Goal: Task Accomplishment & Management: Manage account settings

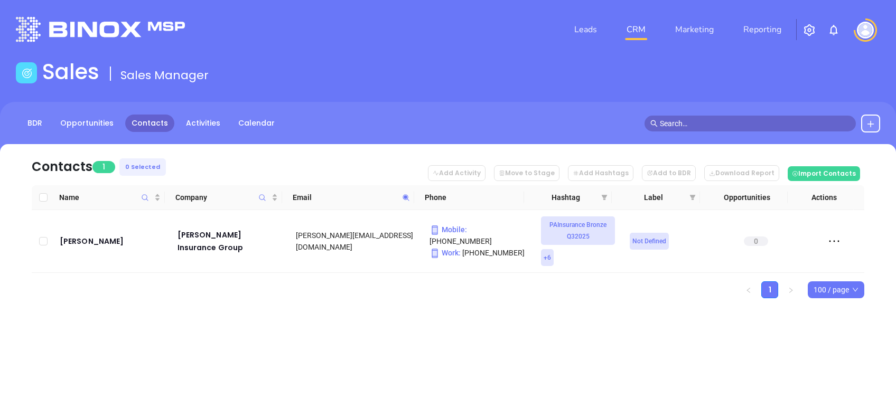
click at [406, 199] on icon at bounding box center [406, 198] width 8 height 8
paste input "ferulloinsuranceagencies"
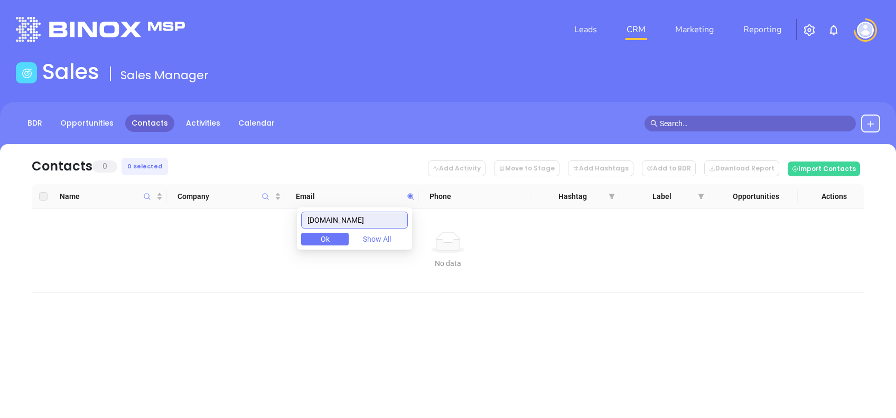
drag, startPoint x: 315, startPoint y: 216, endPoint x: 293, endPoint y: 218, distance: 22.2
click at [293, 217] on body "Leads CRM Marketing Reporting Financial Leads Leads Sales Sales Manager BDR Opp…" at bounding box center [448, 209] width 896 height 418
click at [397, 219] on input "ferulloinsuranceagencies.com" at bounding box center [354, 220] width 107 height 17
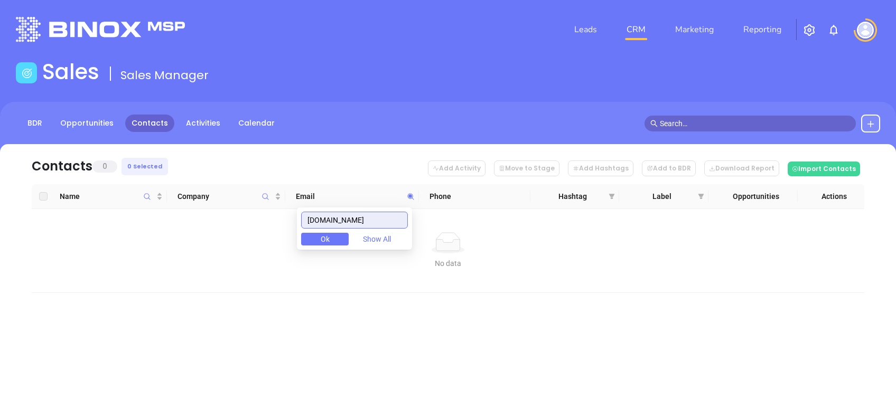
paste input "montanoinsurance"
drag, startPoint x: 395, startPoint y: 216, endPoint x: 275, endPoint y: 209, distance: 120.6
click at [275, 209] on body "Leads CRM Marketing Reporting Financial Leads Leads Sales Sales Manager BDR Opp…" at bounding box center [448, 209] width 896 height 418
paste input "cgfinsurepa"
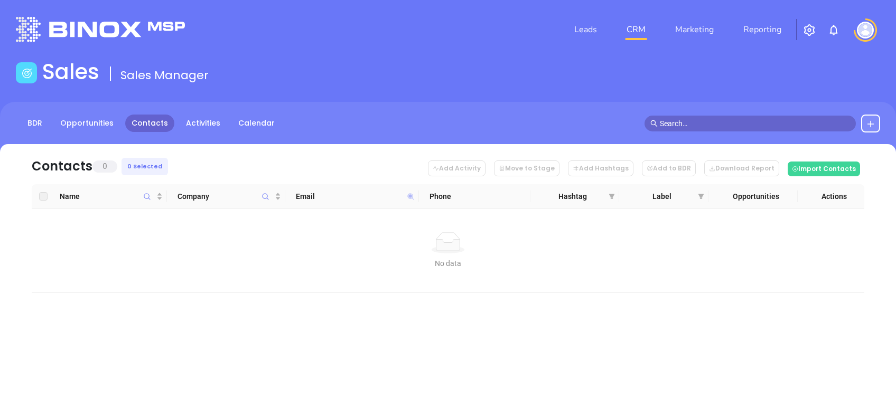
click at [411, 196] on icon at bounding box center [411, 196] width 6 height 6
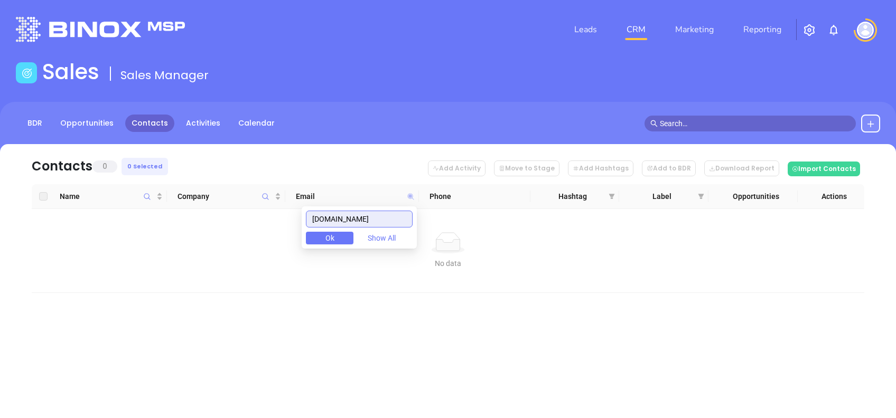
paste input "troast-singleyagency"
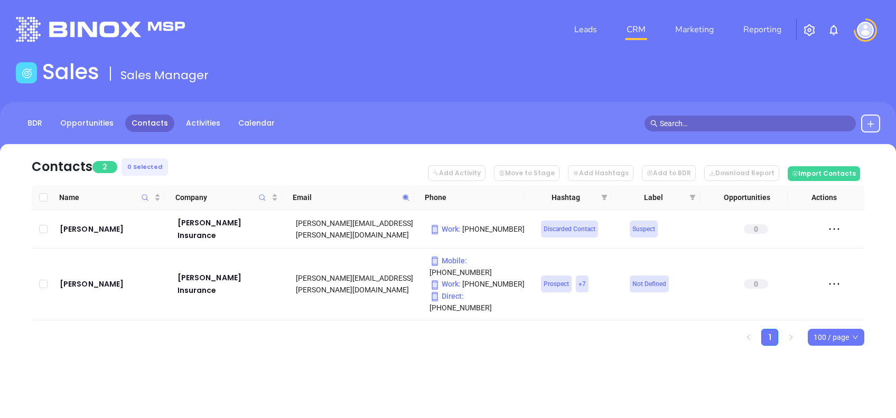
click at [402, 199] on icon at bounding box center [406, 198] width 8 height 8
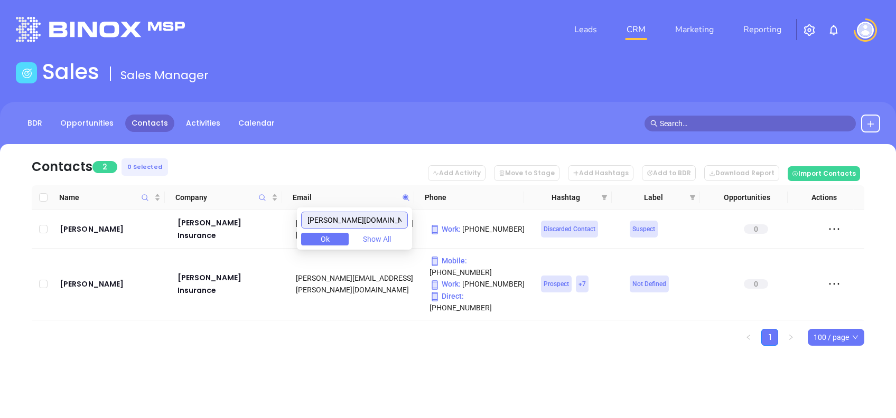
paste input "colonialpenn"
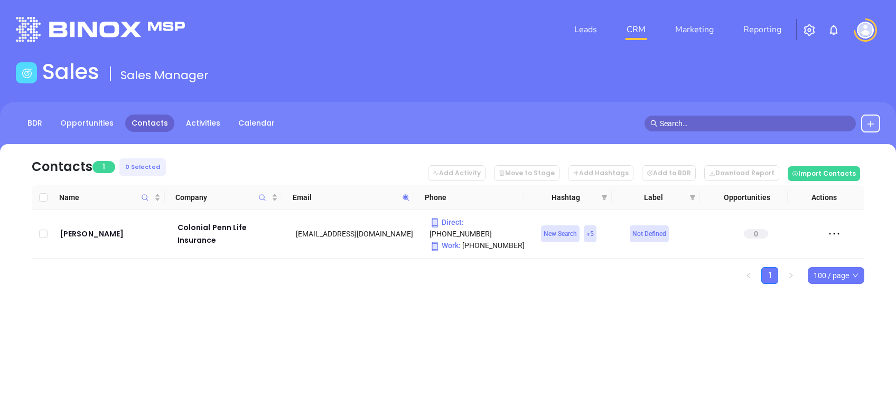
click at [405, 204] on span at bounding box center [406, 198] width 12 height 16
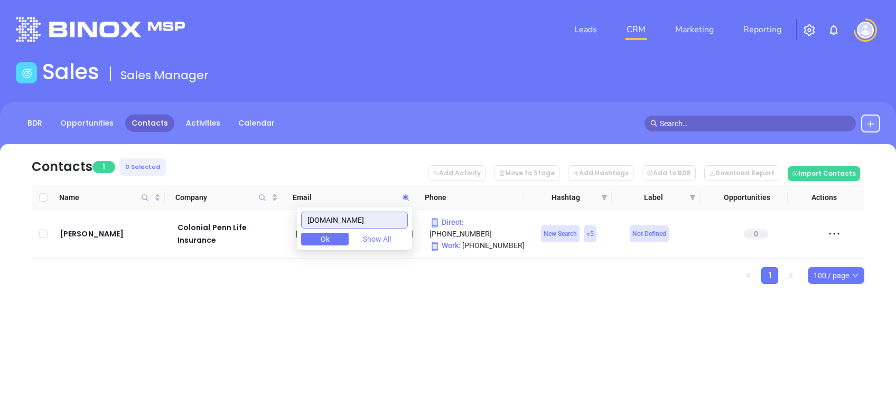
paste input "pafairpla"
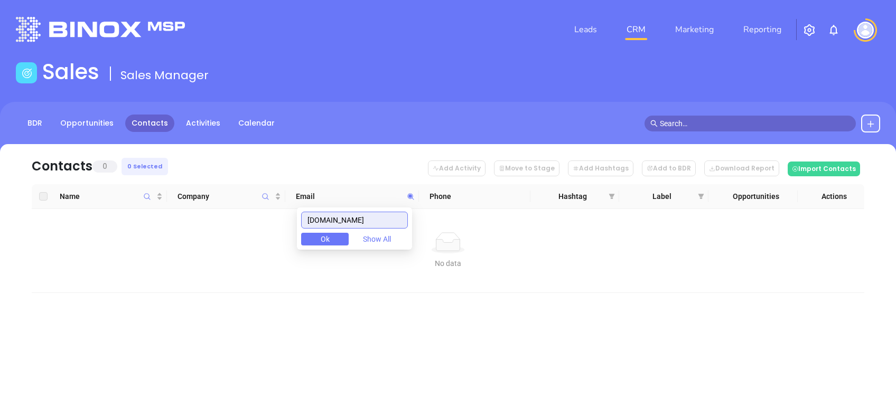
drag, startPoint x: 374, startPoint y: 216, endPoint x: 224, endPoint y: 220, distance: 149.5
click at [231, 222] on body "Leads CRM Marketing Reporting Financial Leads Leads Sales Sales Manager BDR Opp…" at bounding box center [448, 209] width 896 height 418
paste input "e-premier"
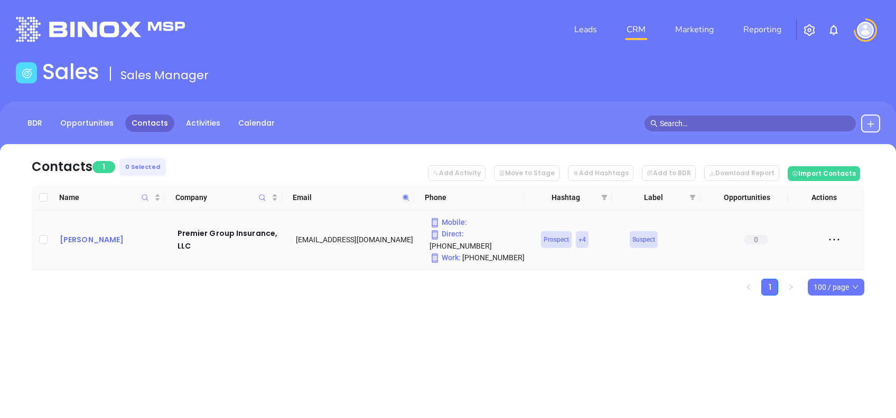
drag, startPoint x: 77, startPoint y: 241, endPoint x: 65, endPoint y: 229, distance: 16.8
click at [402, 196] on icon at bounding box center [406, 198] width 8 height 8
paste input "mackleyinsurance"
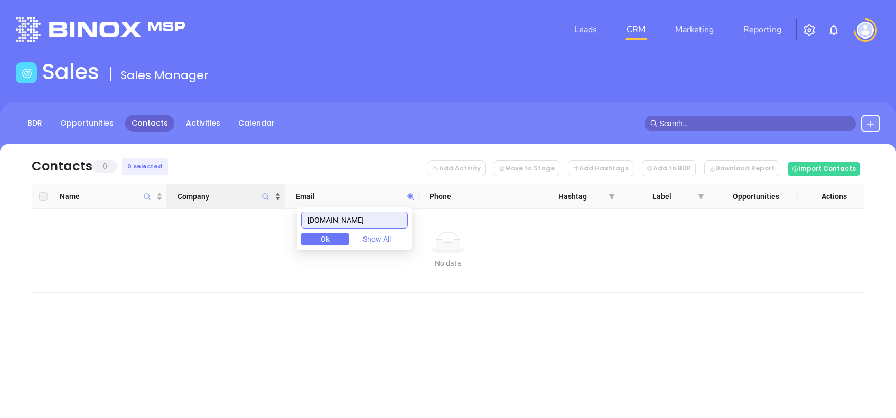
drag, startPoint x: 397, startPoint y: 220, endPoint x: 226, endPoint y: 198, distance: 172.6
click at [230, 199] on body "Leads CRM Marketing Reporting Financial Leads Leads Sales Sales Manager BDR Opp…" at bounding box center [448, 209] width 896 height 418
paste input "gannonriskgroup"
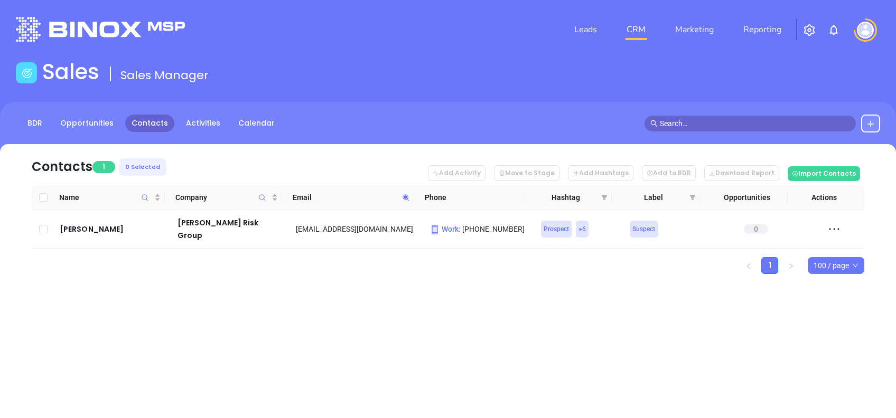
click at [412, 200] on th "Email" at bounding box center [348, 197] width 132 height 25
click at [406, 200] on icon at bounding box center [406, 198] width 8 height 8
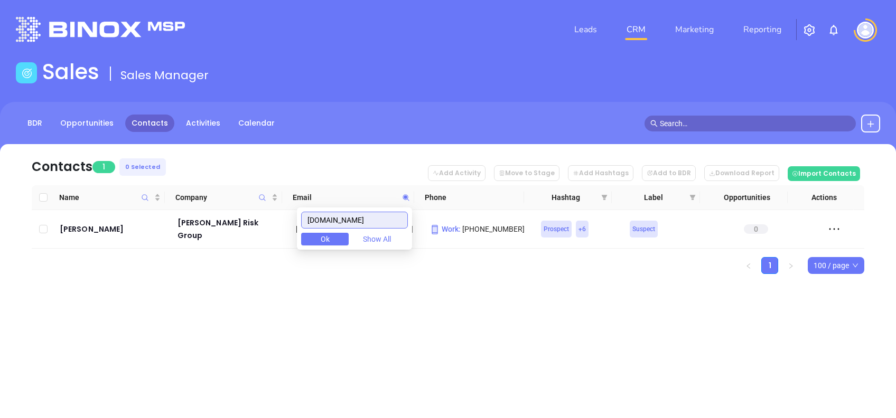
paste input "plmins"
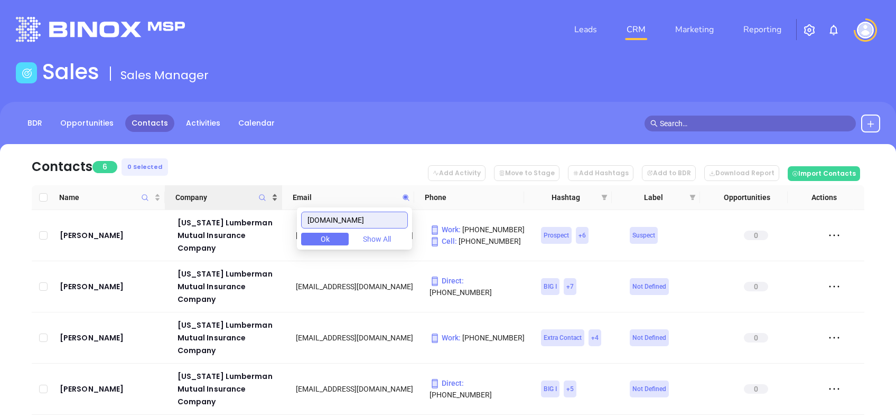
drag, startPoint x: 363, startPoint y: 217, endPoint x: 239, endPoint y: 201, distance: 125.2
click at [239, 200] on body "Leads CRM Marketing Reporting Financial Leads Leads Sales Sales Manager BDR Opp…" at bounding box center [448, 209] width 896 height 418
paste input "eleyinsurance"
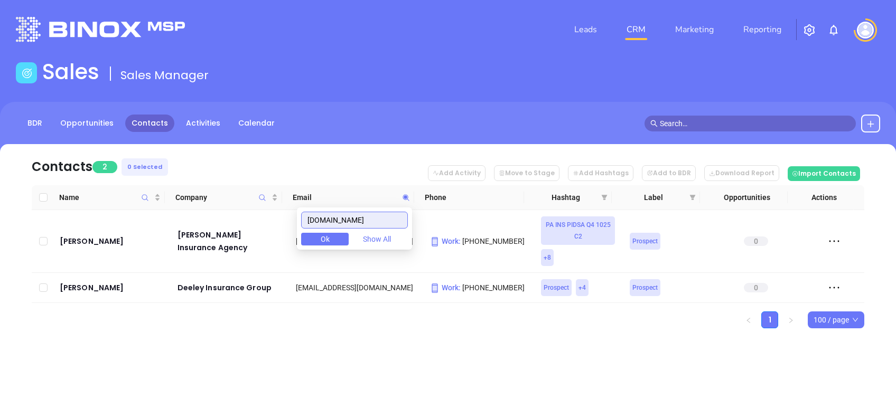
drag, startPoint x: 380, startPoint y: 216, endPoint x: 246, endPoint y: 220, distance: 133.7
click at [262, 220] on body "Leads CRM Marketing Reporting Financial Leads Leads Sales Sales Manager BDR Opp…" at bounding box center [448, 209] width 896 height 418
paste input "customerfirst"
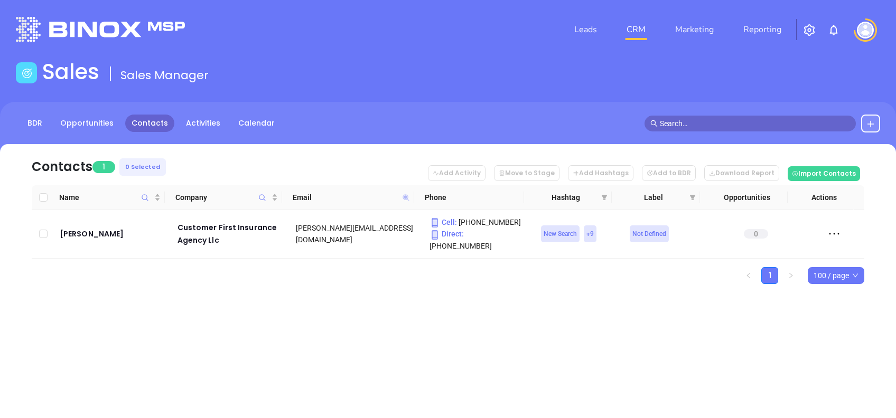
click at [406, 197] on icon at bounding box center [405, 197] width 6 height 6
paste input "starlightagencypa"
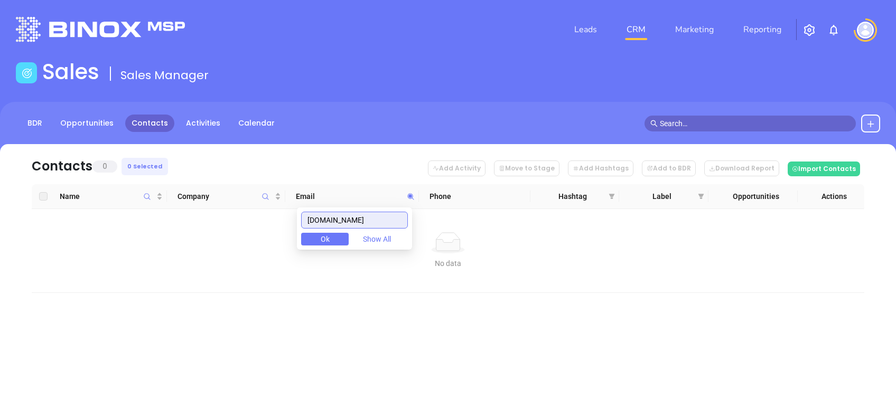
drag, startPoint x: 397, startPoint y: 221, endPoint x: 245, endPoint y: 210, distance: 152.6
click at [247, 210] on body "Leads CRM Marketing Reporting Financial Leads Leads Sales Sales Manager BDR Opp…" at bounding box center [448, 209] width 896 height 418
paste input "perzelagency"
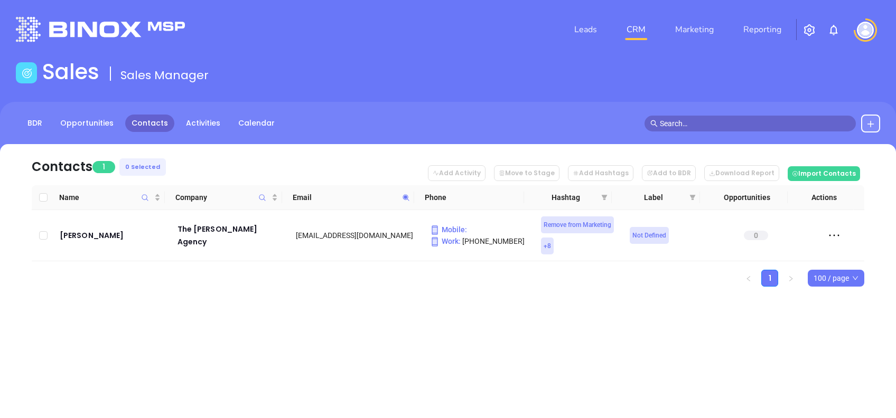
click at [408, 199] on icon at bounding box center [406, 198] width 8 height 8
paste input "burg-"
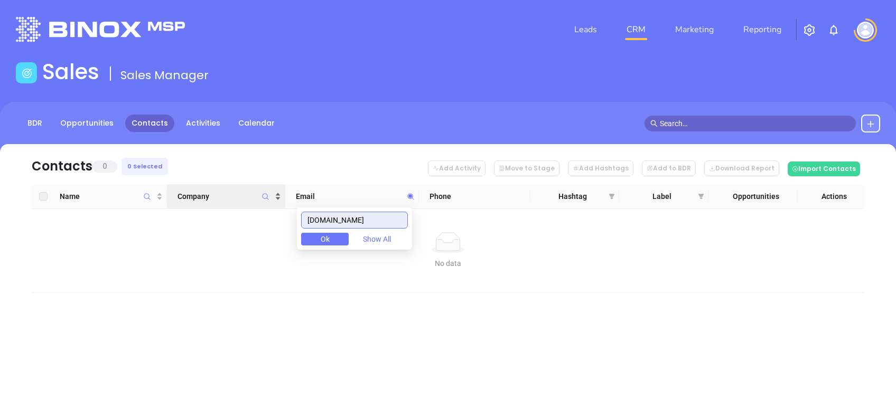
drag, startPoint x: 380, startPoint y: 212, endPoint x: 182, endPoint y: 198, distance: 199.1
click at [188, 200] on body "Leads CRM Marketing Reporting Financial Leads Leads Sales Sales Manager BDR Opp…" at bounding box center [448, 209] width 896 height 418
paste input "imperial"
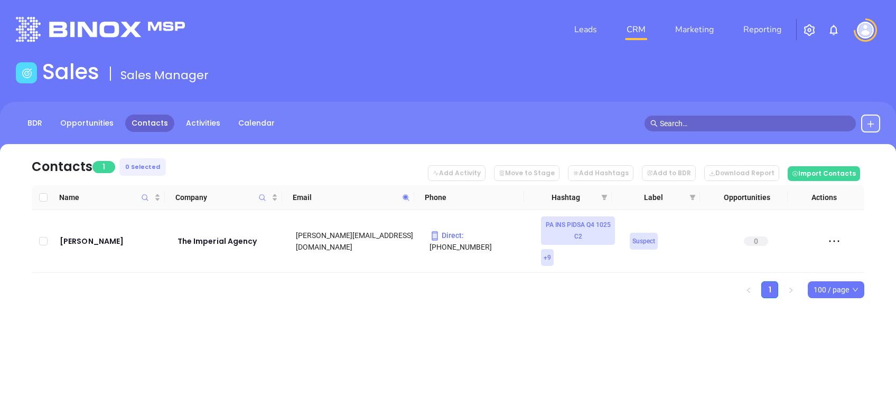
click at [405, 202] on span at bounding box center [406, 198] width 12 height 16
paste input "pdninsurance"
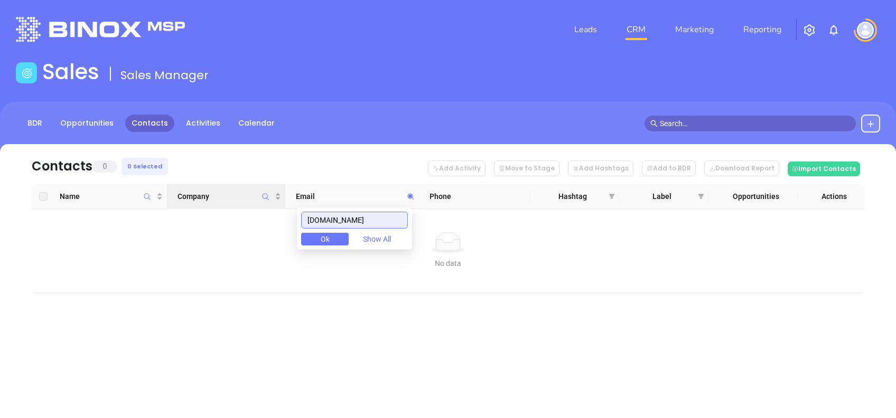
drag, startPoint x: 329, startPoint y: 210, endPoint x: 171, endPoint y: 197, distance: 159.0
click at [192, 200] on body "Leads CRM Marketing Reporting Financial Leads Leads Sales Sales Manager BDR Opp…" at bounding box center [448, 209] width 896 height 418
paste input "eastcoastins"
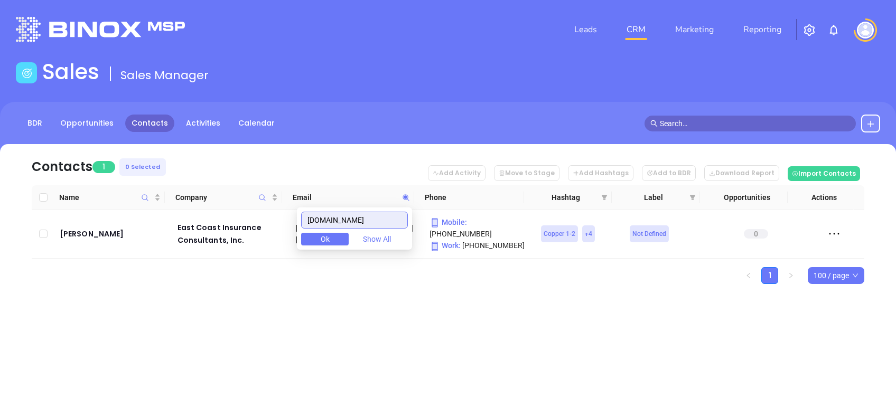
type input "eastcoastins.com"
click at [349, 282] on div "Contacts 1 0 Selected Add Activity Move to Stage Add Hashtags Add to BDR Downlo…" at bounding box center [448, 232] width 896 height 177
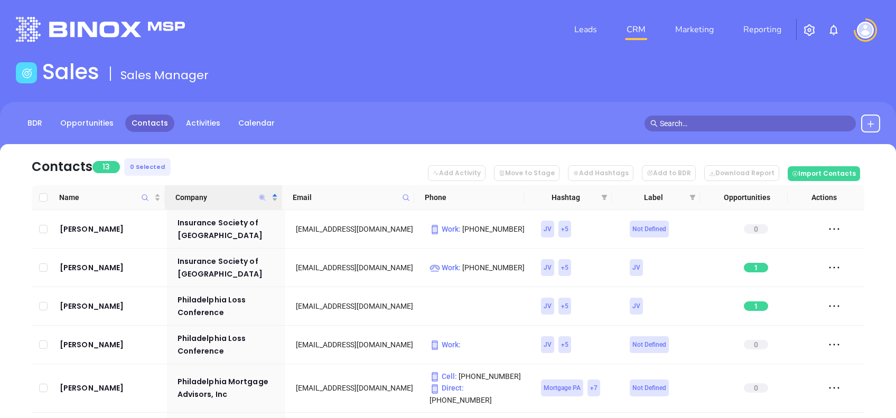
click at [263, 196] on icon "Company" at bounding box center [262, 197] width 6 height 6
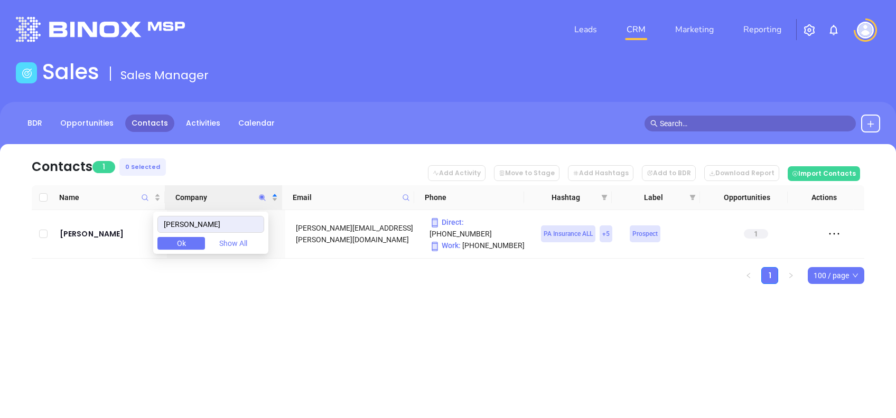
click at [338, 316] on div "Leads CRM Marketing Reporting Financial Leads Leads Sales Sales Manager BDR Opp…" at bounding box center [448, 209] width 896 height 418
click at [259, 196] on icon "Company" at bounding box center [262, 197] width 6 height 6
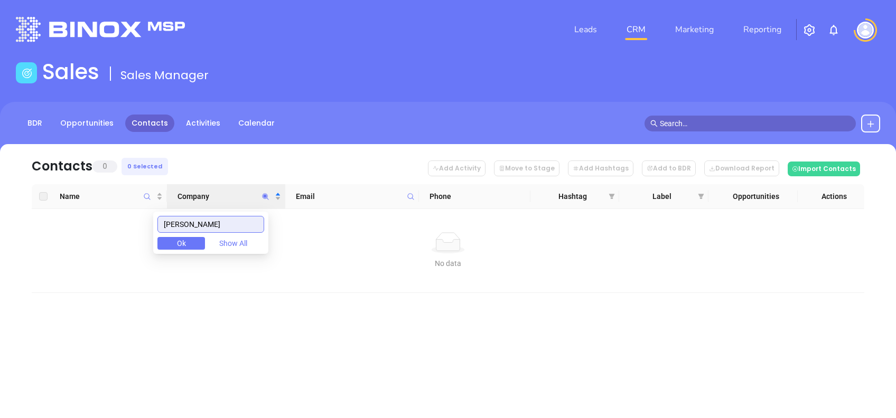
drag, startPoint x: 207, startPoint y: 216, endPoint x: 126, endPoint y: 212, distance: 81.5
click at [126, 212] on body "Leads CRM Marketing Reporting Financial Leads Leads Sales Sales Manager BDR Opp…" at bounding box center [448, 209] width 896 height 418
type input "CGF"
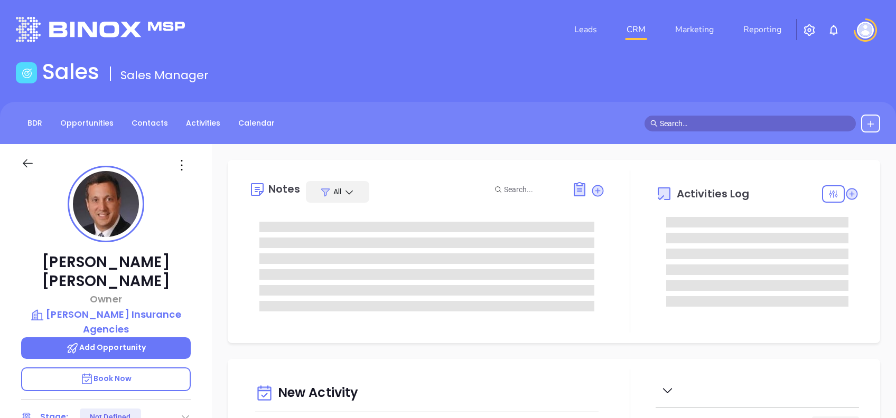
type input "Alejandra Lara"
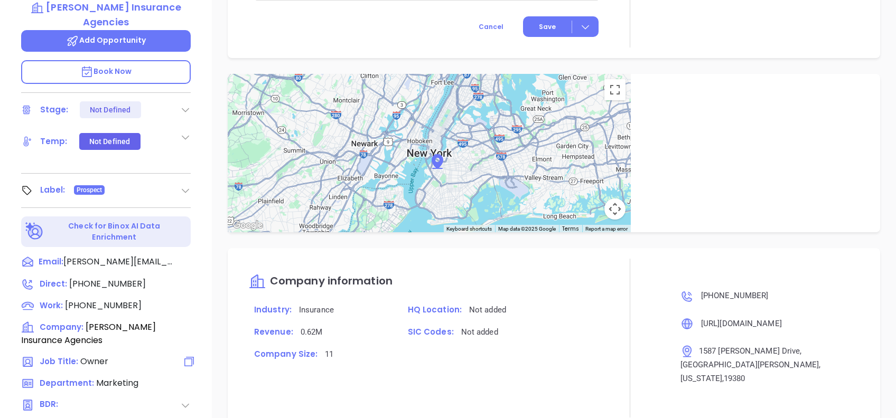
scroll to position [113, 0]
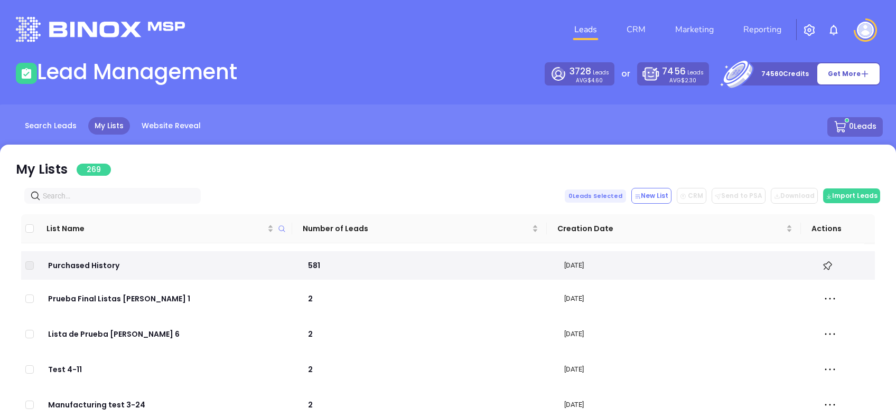
click at [85, 196] on input "text" at bounding box center [115, 196] width 144 height 12
paste input "montanoinsurance.com"
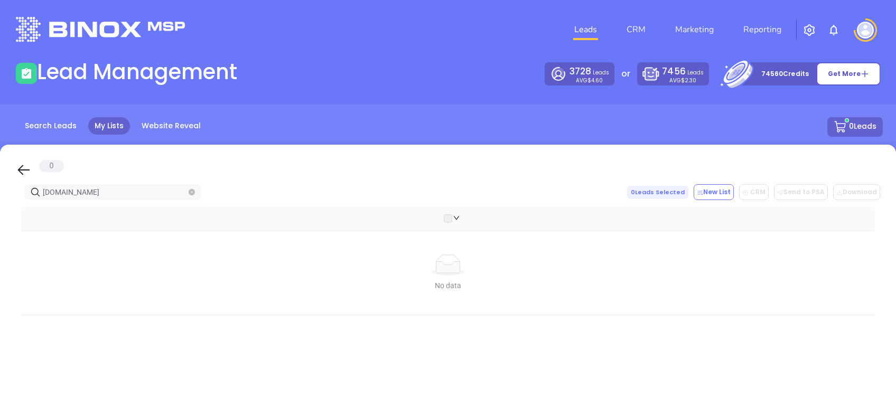
type input "montanoinsurance.com"
drag, startPoint x: 18, startPoint y: 162, endPoint x: 86, endPoint y: 194, distance: 74.9
click at [18, 163] on icon at bounding box center [24, 170] width 16 height 16
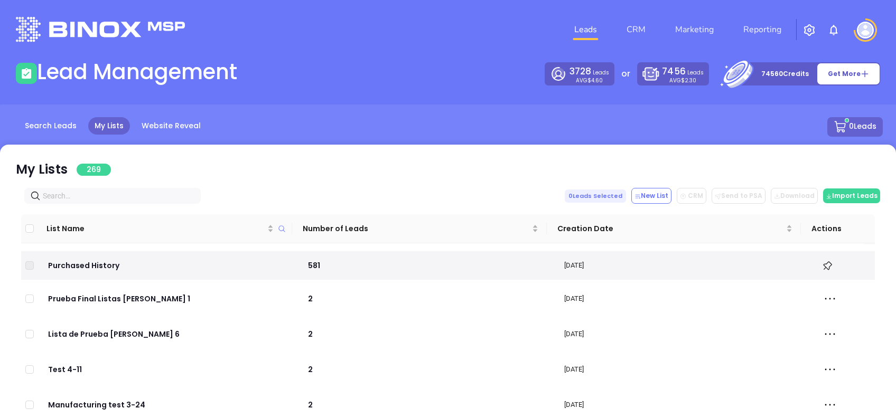
click at [93, 194] on input "text" at bounding box center [115, 196] width 144 height 12
paste input "[DOMAIN_NAME]"
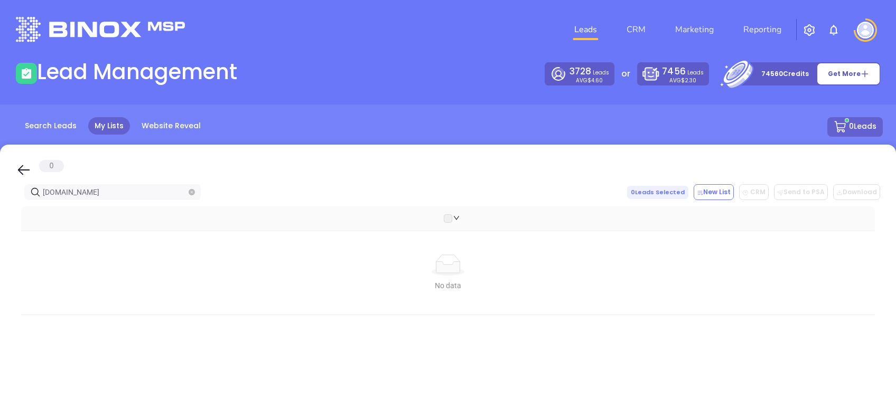
type input "[DOMAIN_NAME]"
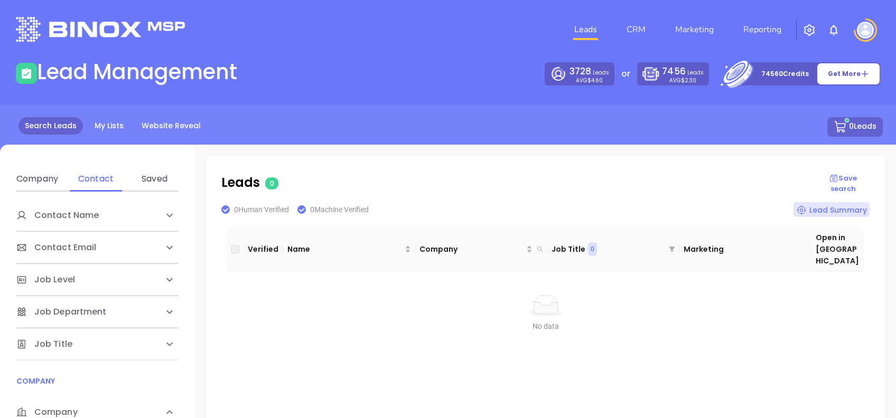
scroll to position [211, 0]
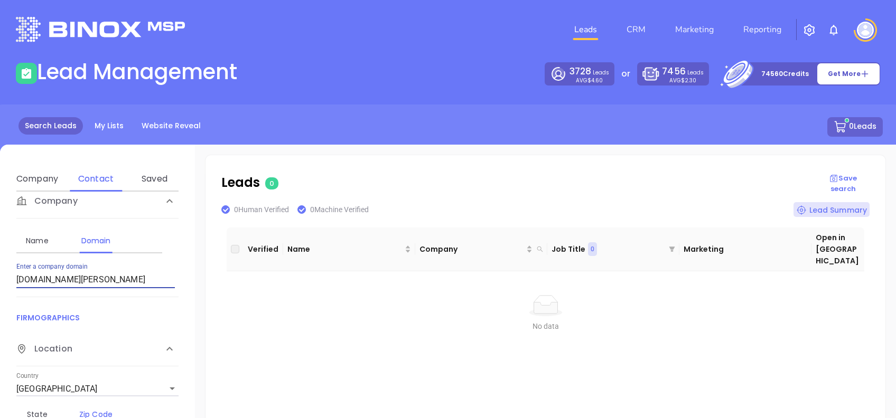
drag, startPoint x: 121, startPoint y: 280, endPoint x: 0, endPoint y: 277, distance: 121.0
click at [0, 274] on html "Leads CRM Marketing Reporting Financial Leads Leads Lead Management 3728 Leads …" at bounding box center [448, 209] width 896 height 418
drag, startPoint x: 92, startPoint y: 279, endPoint x: 0, endPoint y: 250, distance: 96.5
click at [0, 250] on html "Leads CRM Marketing Reporting Financial Leads Leads Lead Management 3728 Leads …" at bounding box center [448, 209] width 896 height 418
paste input "pafairplan"
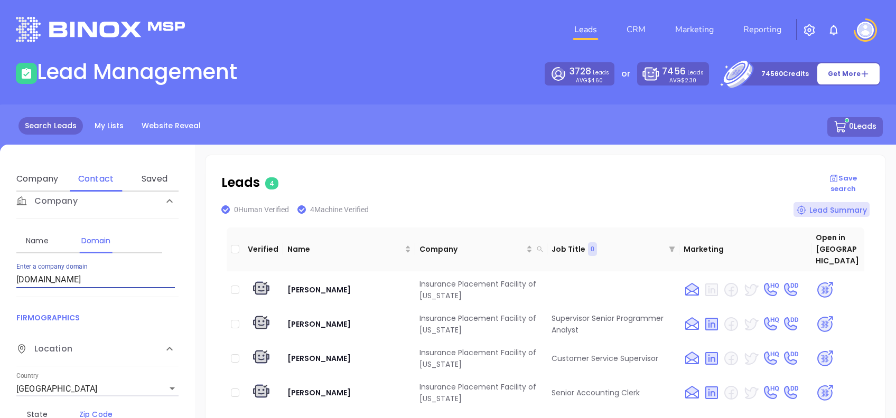
drag, startPoint x: 92, startPoint y: 282, endPoint x: 0, endPoint y: 269, distance: 93.4
click at [0, 269] on html "Leads CRM Marketing Reporting Financial Leads Leads Lead Management 3728 Leads …" at bounding box center [448, 209] width 896 height 418
paste input "mackleyinsurance"
type input "mackleyinsurance.com"
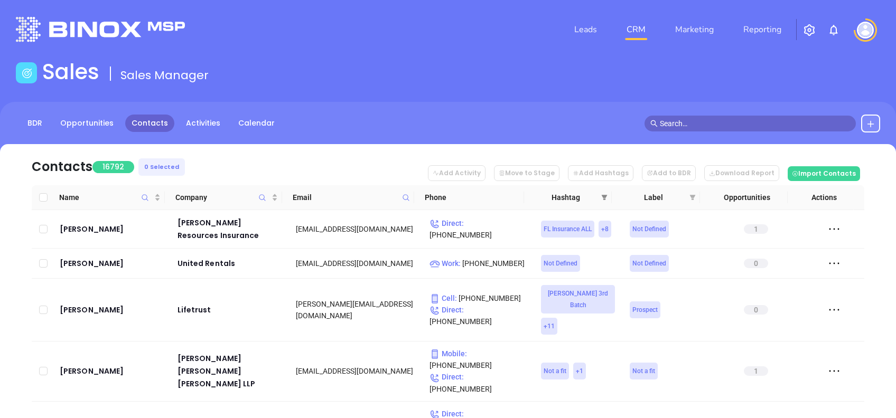
click at [605, 199] on icon "filter" at bounding box center [604, 197] width 6 height 6
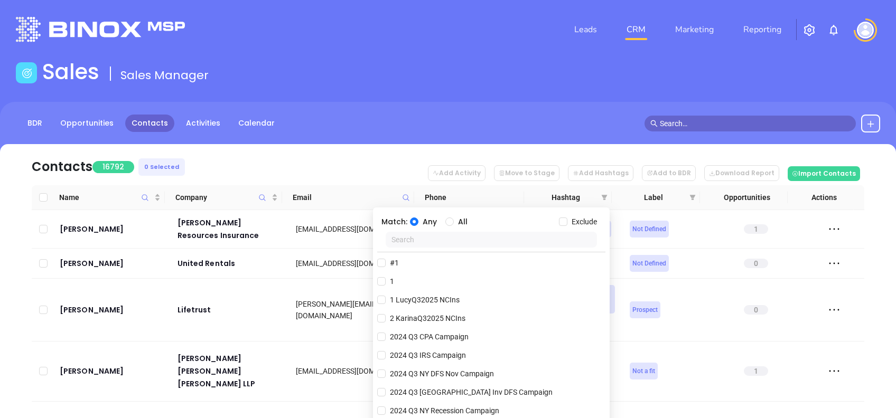
click at [528, 235] on input "text" at bounding box center [491, 240] width 211 height 16
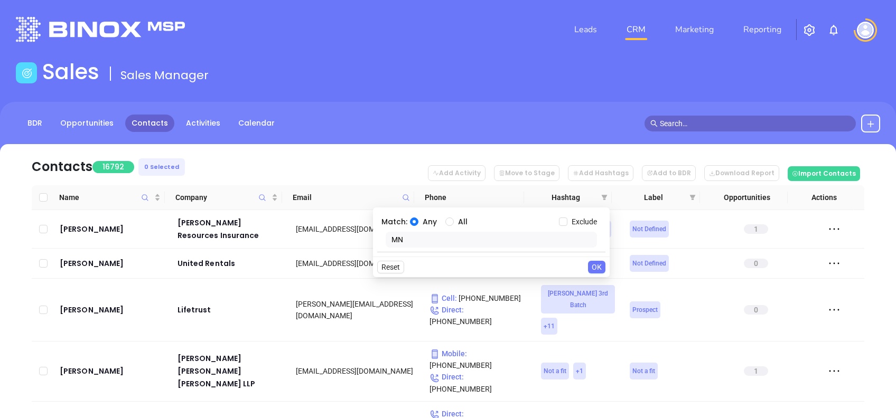
type input "MN"
click at [327, 177] on nav "Contacts 16792 0 Selected Add Activity Move to Stage Add Hashtags Add to BDR Do…" at bounding box center [448, 164] width 832 height 41
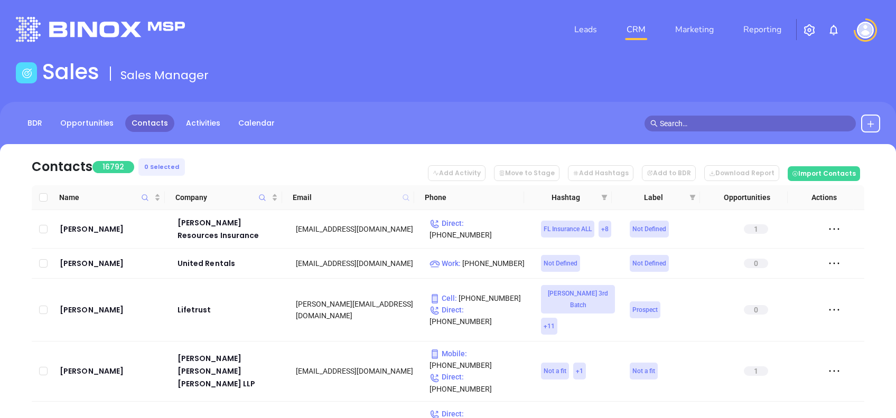
click at [408, 197] on icon at bounding box center [405, 197] width 6 height 6
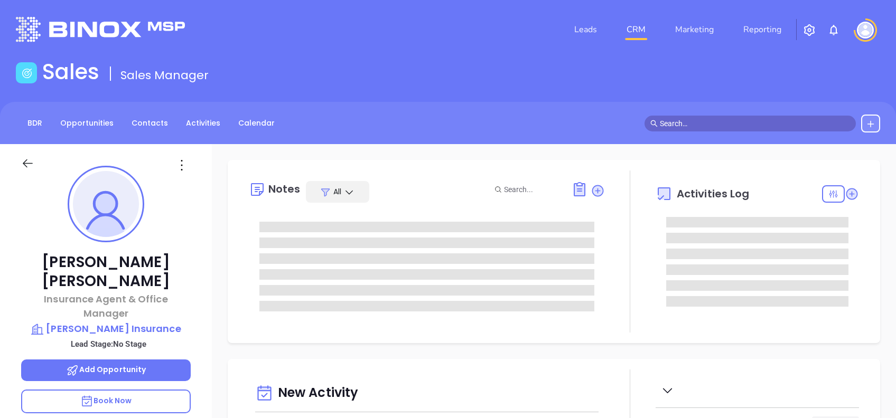
type input "[DATE]"
type input "[PERSON_NAME]"
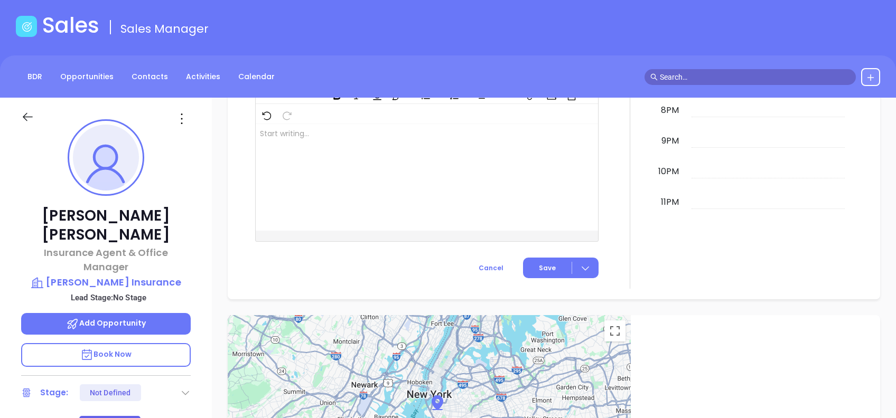
scroll to position [42, 0]
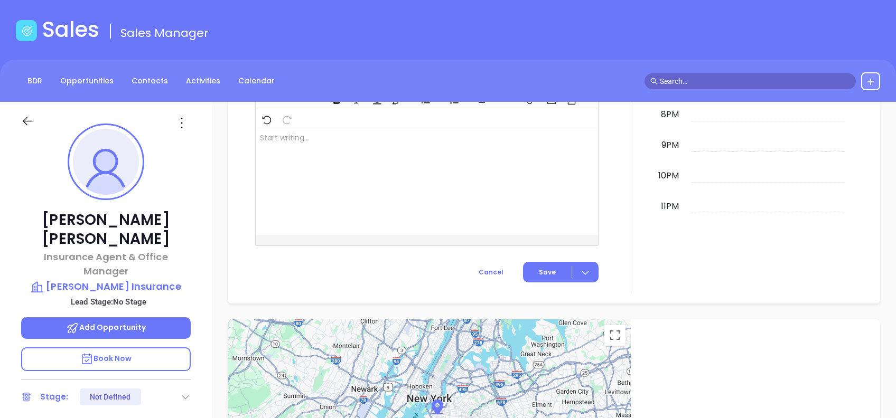
drag, startPoint x: 146, startPoint y: 250, endPoint x: 282, endPoint y: 216, distance: 140.0
drag, startPoint x: 282, startPoint y: 216, endPoint x: 177, endPoint y: 124, distance: 138.8
click at [177, 124] on icon at bounding box center [181, 123] width 17 height 17
click at [208, 235] on div "Edit" at bounding box center [234, 236] width 104 height 12
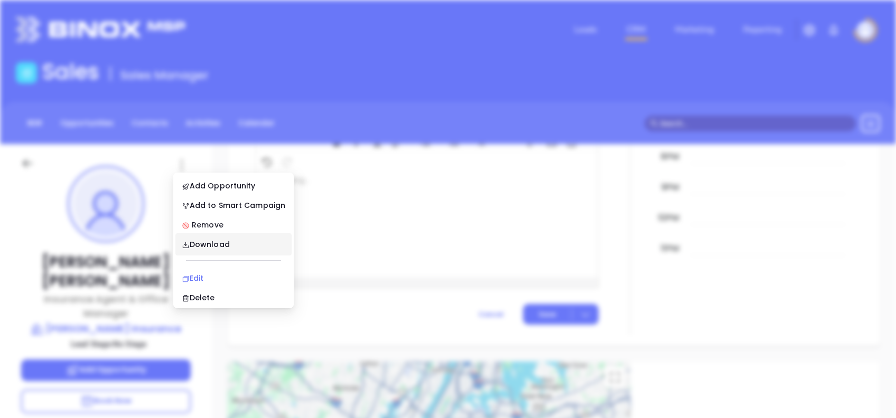
scroll to position [0, 0]
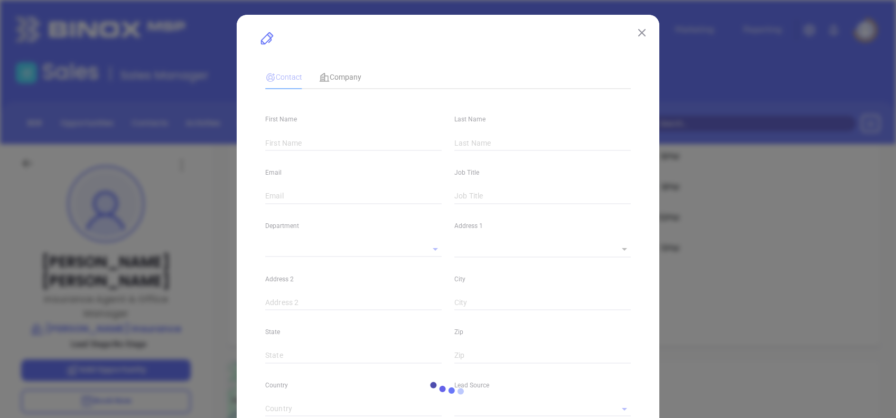
type input "John"
type input "Miller"
type input "john@troast-singleyagency.com"
type input "Insurance Agent & Office Manager"
type textarea "2700 South 18th Street"
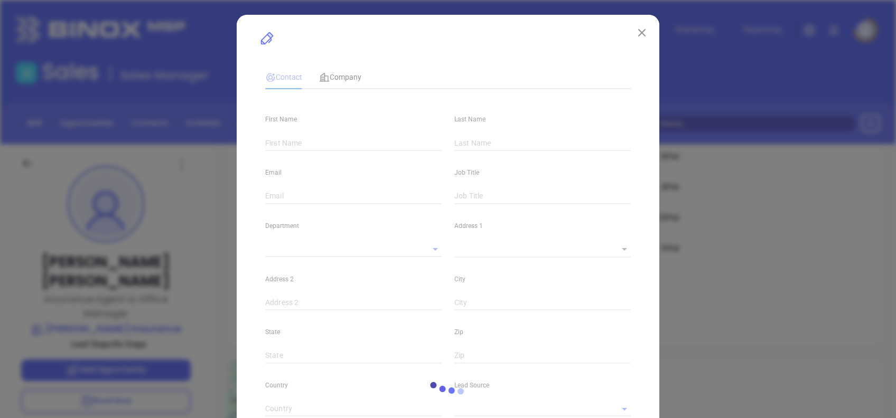
type input "1"
type input "Philadelphia"
type input "PA"
type input "19145"
type input "linkedin.com/in/john-miller-cic-37b3a433"
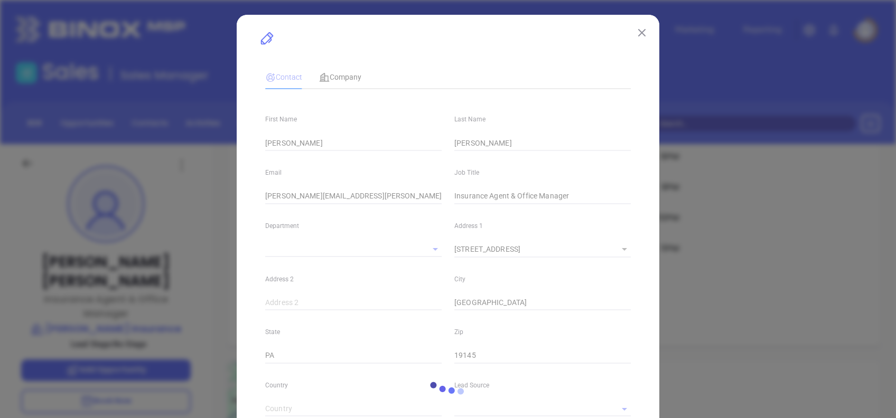
type input "Vicky Mendoza"
type input "(215) 339-0333"
type input "1"
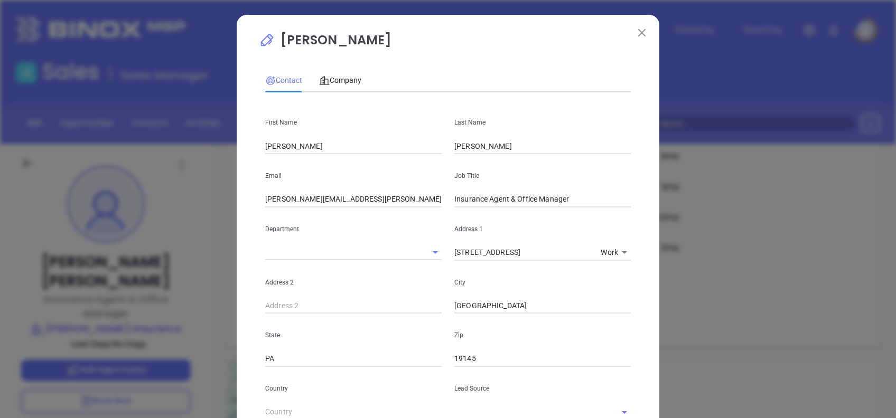
scroll to position [372, 0]
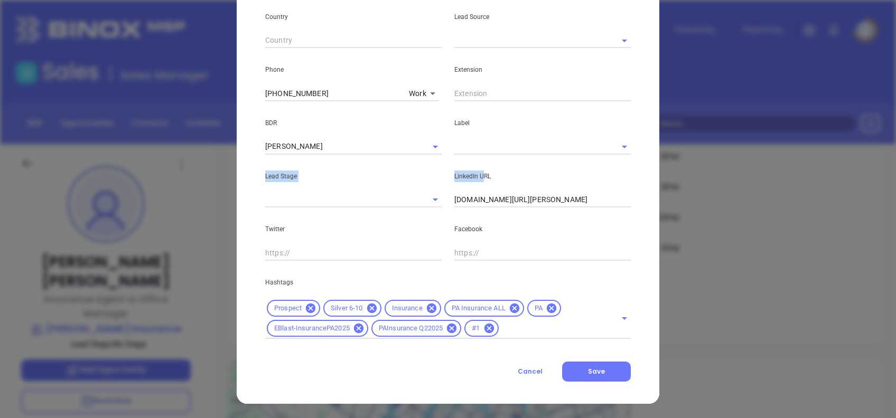
click at [473, 155] on div "LinkedIn URL linkedin.com/in/john-miller-cic-37b3a433" at bounding box center [542, 181] width 189 height 53
click at [482, 142] on input "text" at bounding box center [527, 146] width 147 height 15
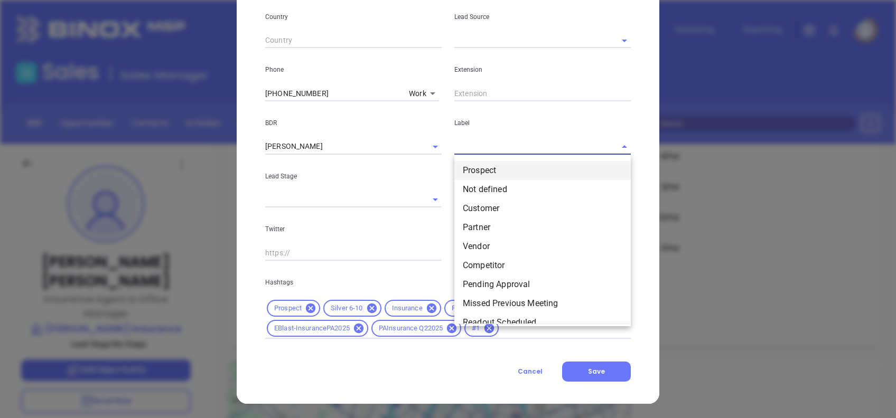
click at [494, 167] on li "Prospect" at bounding box center [542, 170] width 176 height 19
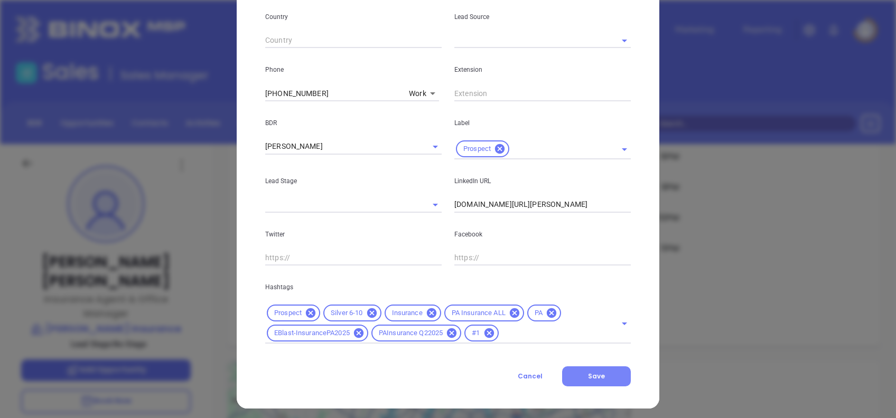
click at [592, 385] on button "Save" at bounding box center [596, 377] width 69 height 20
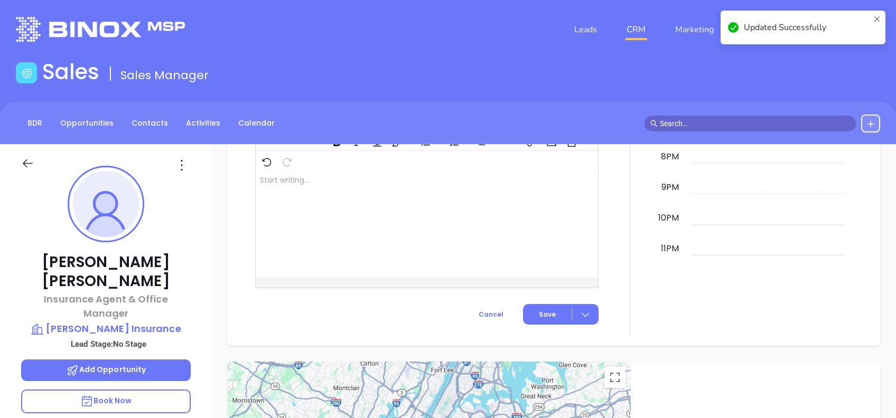
scroll to position [601, 0]
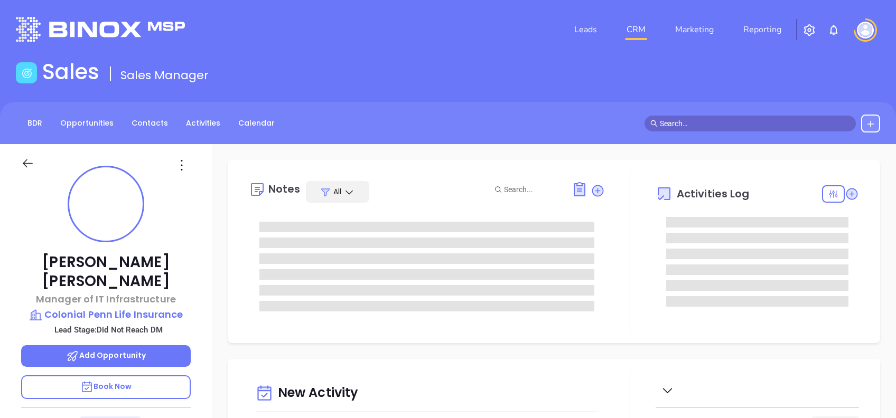
type input "[DATE]"
type input "[PERSON_NAME]"
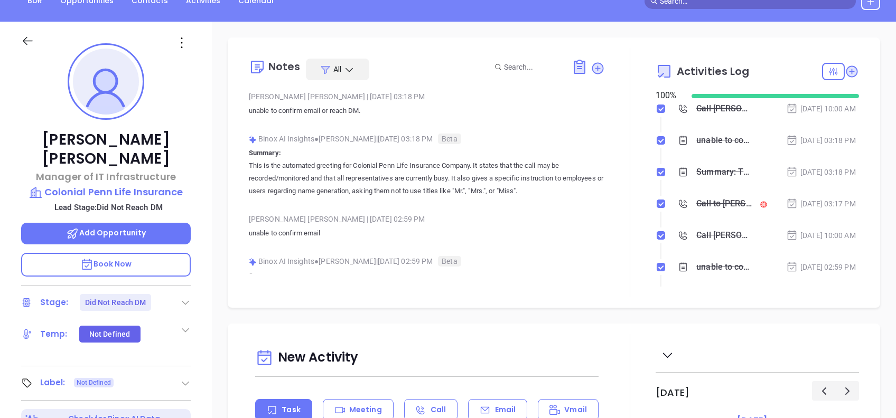
scroll to position [141, 0]
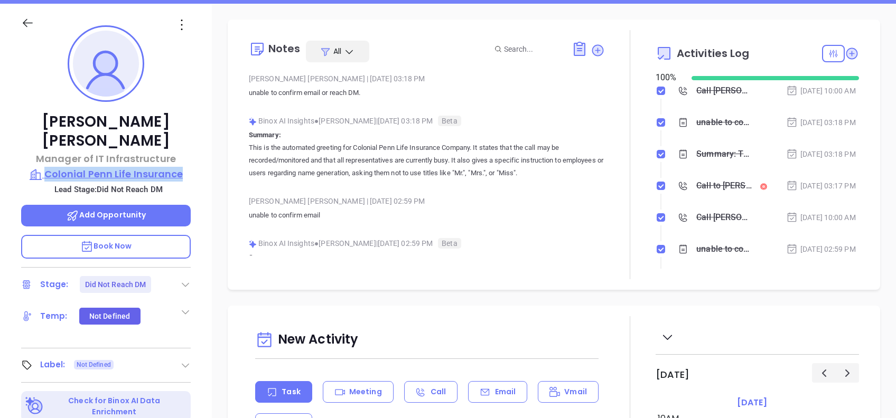
drag, startPoint x: 211, startPoint y: 157, endPoint x: 48, endPoint y: 152, distance: 163.3
click at [48, 152] on div "Lynn Johnson Manager of IT Infrastructure Colonial Penn Life Insurance Lead Sta…" at bounding box center [106, 265] width 212 height 523
copy p "Colonial Penn Life Insurance"
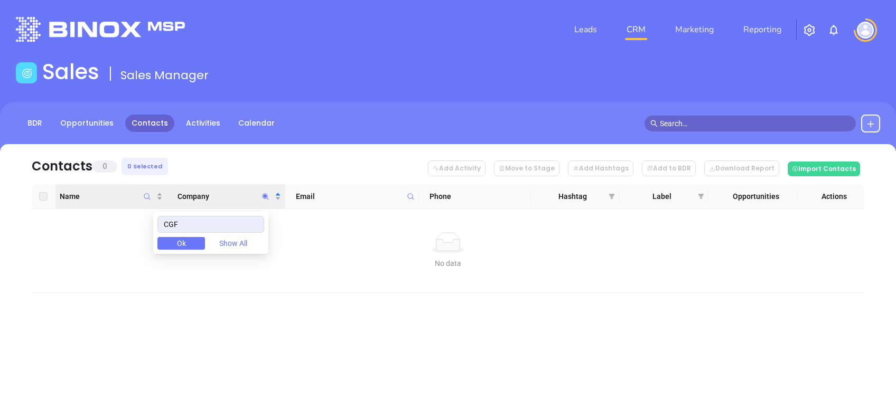
drag, startPoint x: 187, startPoint y: 224, endPoint x: 116, endPoint y: 209, distance: 72.9
click at [116, 209] on body "Leads CRM Marketing Reporting Financial Leads Leads Sales Sales Manager BDR Opp…" at bounding box center [448, 209] width 896 height 418
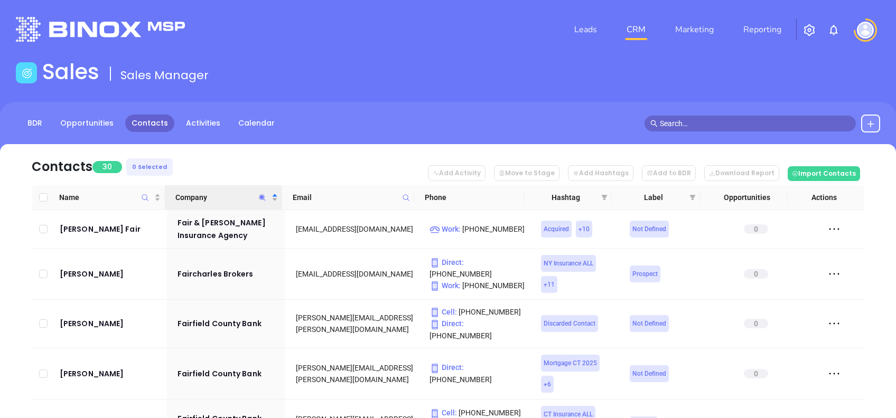
click at [227, 152] on nav "Contacts 30 0 Selected Add Activity Move to Stage Add Hashtags Add to BDR Downl…" at bounding box center [448, 164] width 832 height 41
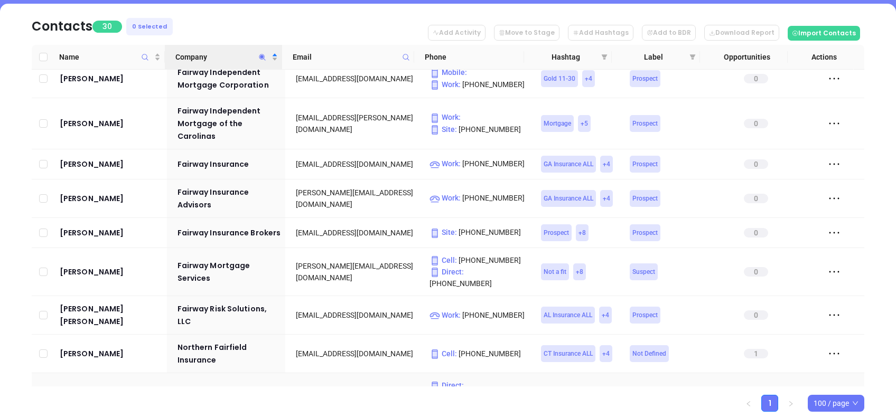
scroll to position [171, 0]
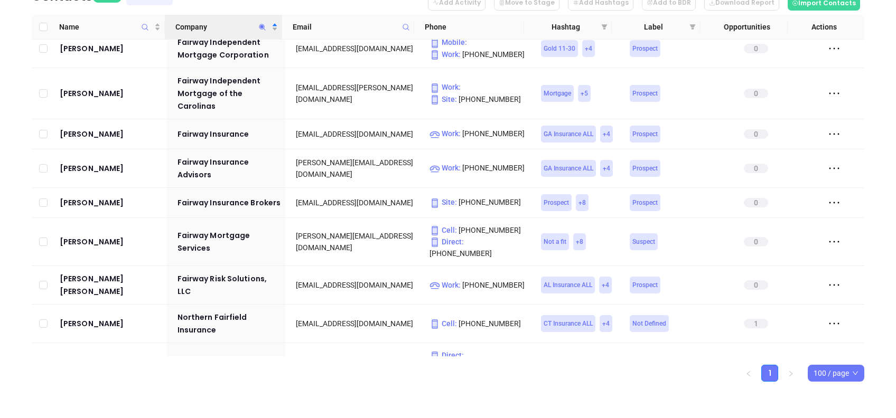
click at [262, 30] on icon "Company" at bounding box center [262, 27] width 8 height 8
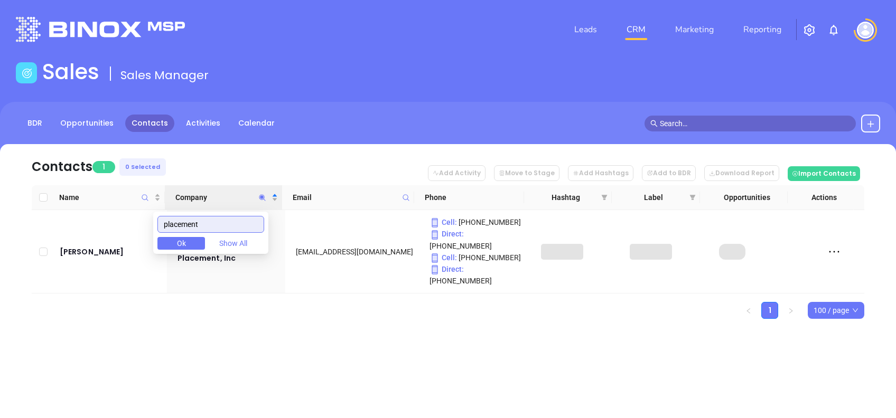
scroll to position [0, 0]
click at [364, 331] on div "Contacts 1 0 Selected Add Activity Move to Stage Add Hashtags Add to BDR Downlo…" at bounding box center [448, 250] width 896 height 212
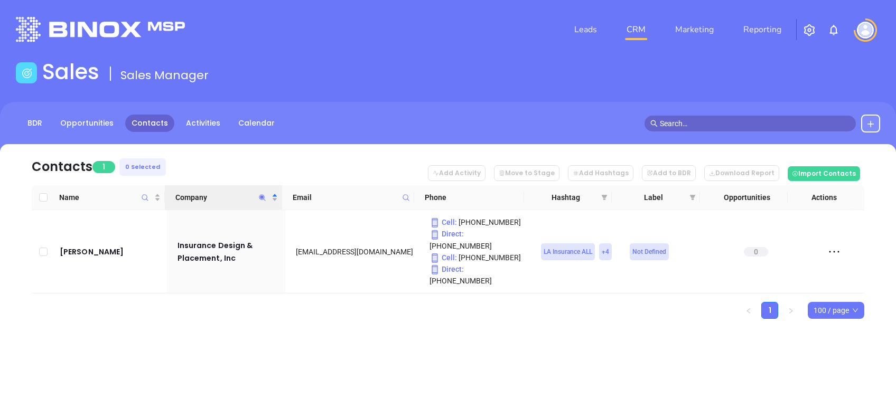
click at [264, 194] on icon "Company" at bounding box center [262, 198] width 8 height 8
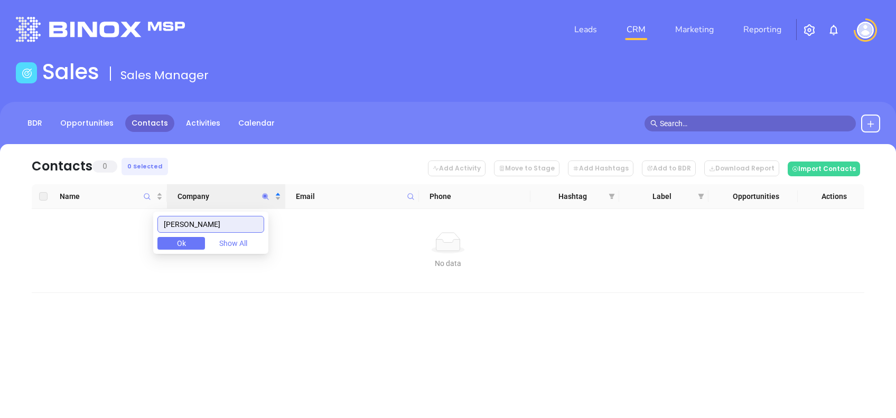
type input "mackley"
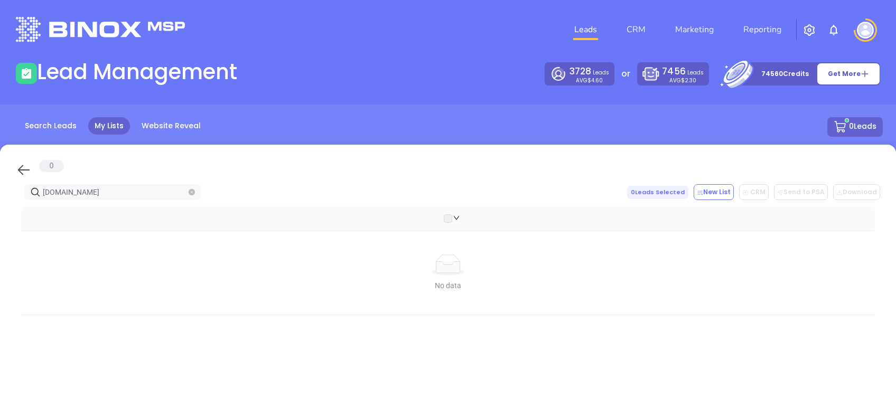
click at [30, 175] on icon at bounding box center [24, 170] width 16 height 16
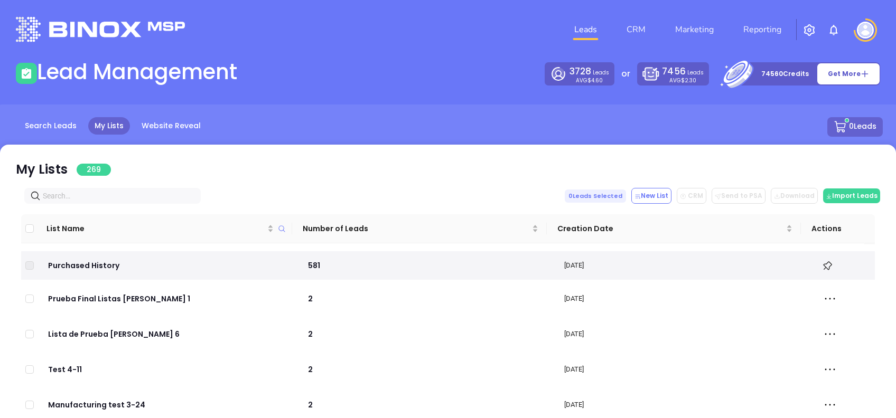
click at [129, 190] on div "My Lists 269 0 Leads Selected New List CRM Send to PSA Download Download2 Impor…" at bounding box center [448, 356] width 896 height 423
click at [129, 192] on input "text" at bounding box center [115, 196] width 144 height 12
paste input "[DOMAIN_NAME]"
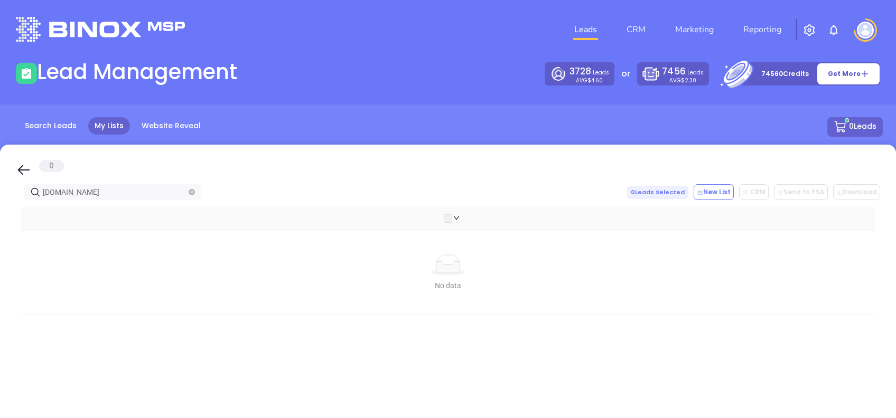
type input "[DOMAIN_NAME]"
click at [19, 170] on icon at bounding box center [24, 170] width 12 height 10
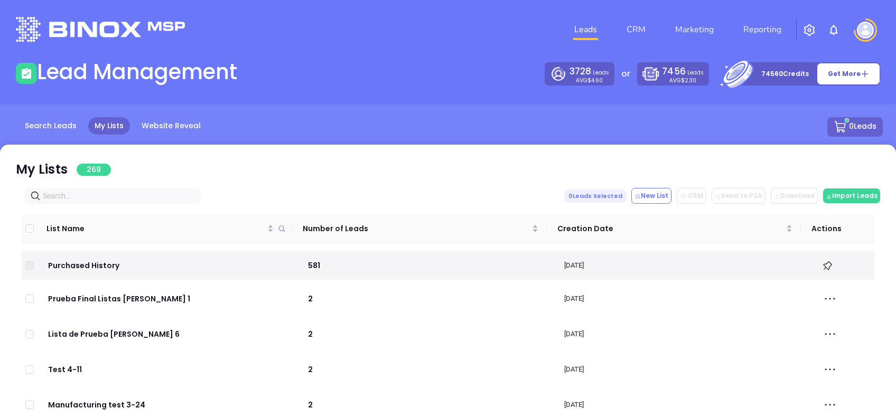
click at [63, 183] on div "My Lists 269 0 Leads Selected New List CRM Send to PSA Download Download2 Impor…" at bounding box center [448, 356] width 896 height 423
click at [59, 189] on span at bounding box center [112, 196] width 176 height 16
paste input "mackleyinsurance.com"
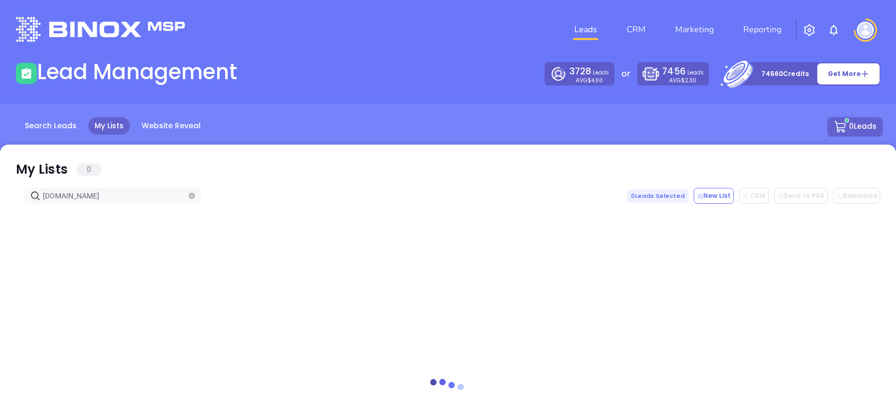
type input "mackleyinsurance.com"
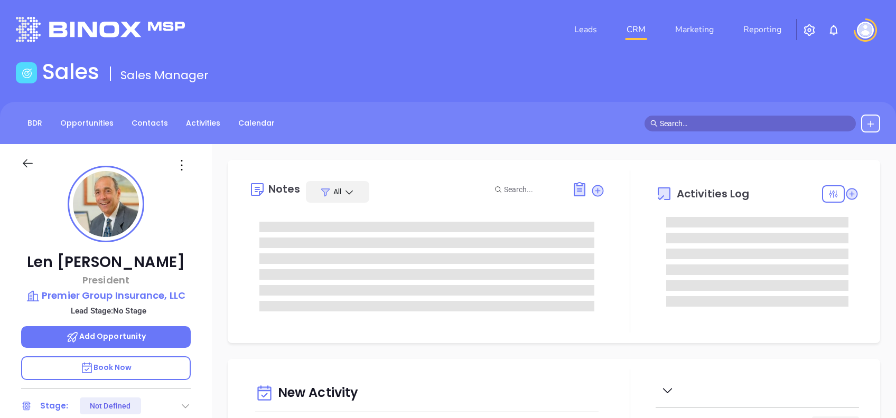
type input "[DATE]"
type input "[PERSON_NAME]"
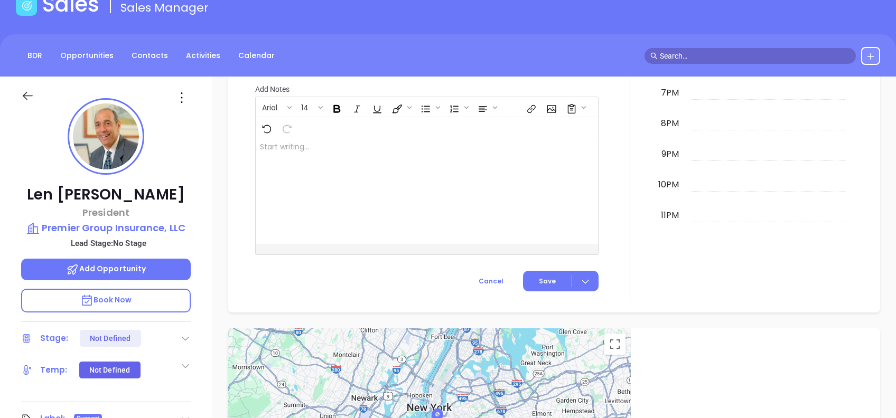
scroll to position [42, 0]
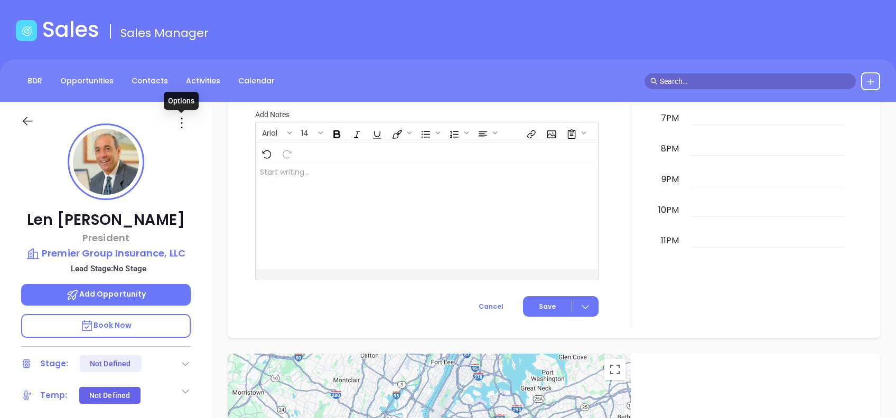
click at [184, 118] on icon at bounding box center [181, 123] width 17 height 17
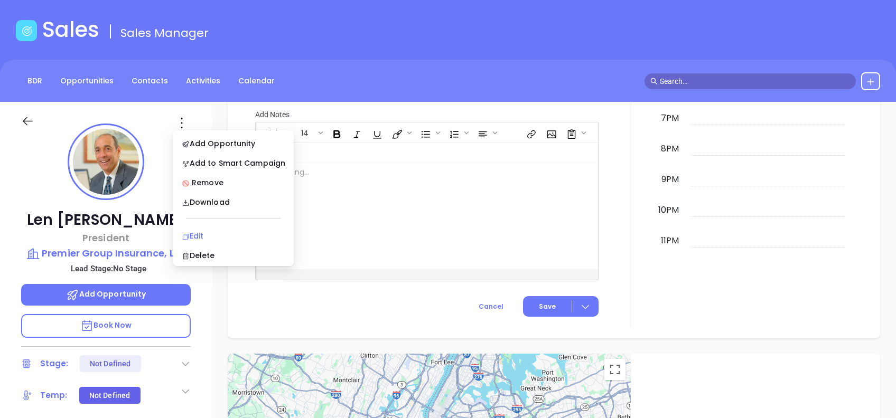
click at [239, 230] on div "Edit" at bounding box center [234, 236] width 104 height 12
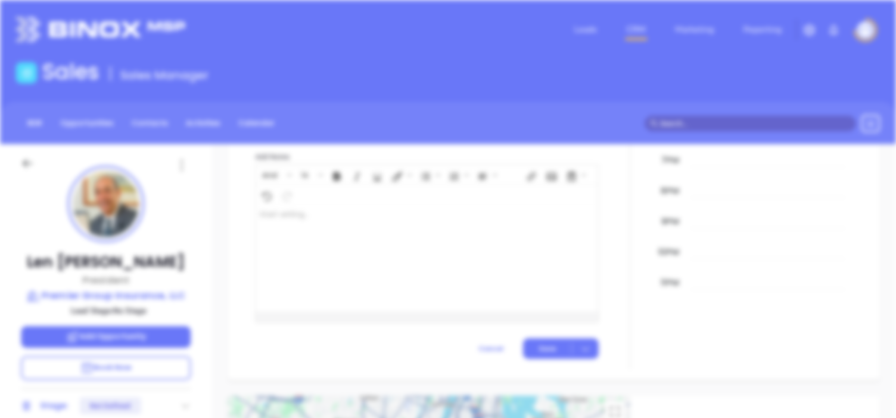
scroll to position [0, 0]
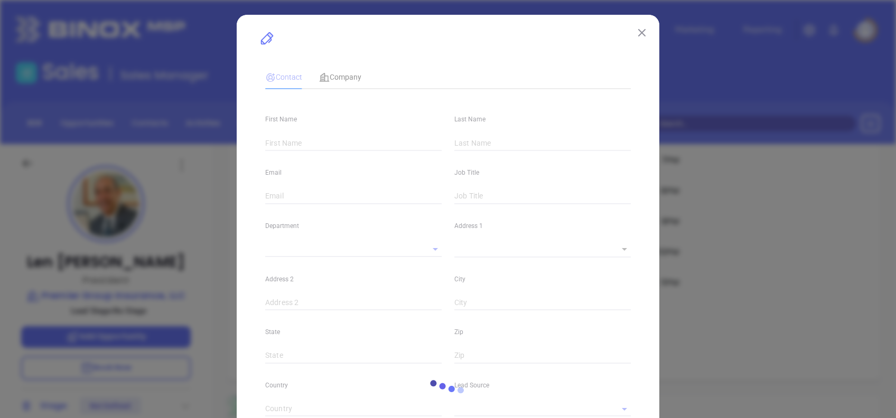
type input "Len"
type input "Garza"
type input "contact@e-premier.com"
type input "President"
type input "1"
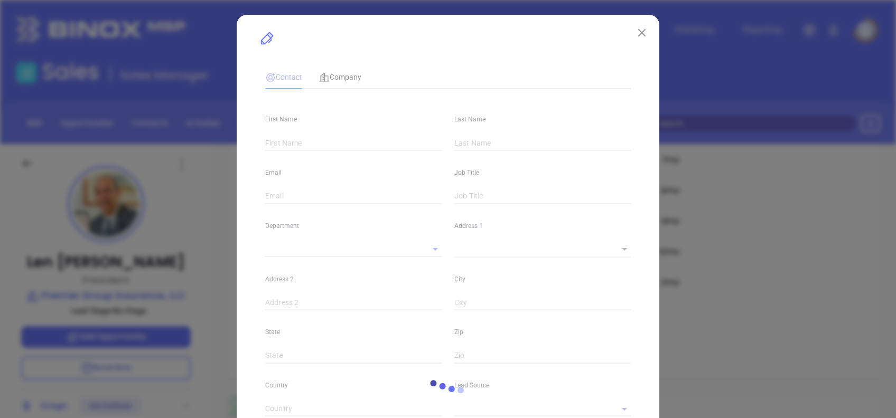
type input "www.linkedin.com/in/len-garza-72651a21"
type input "Marketing"
type input "Other"
type input "(215) 663-8998"
type input "1"
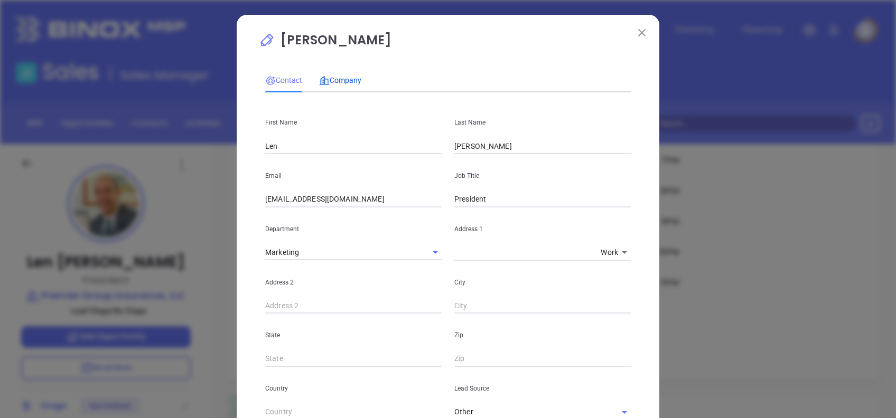
click at [351, 77] on span "Company" at bounding box center [340, 80] width 42 height 8
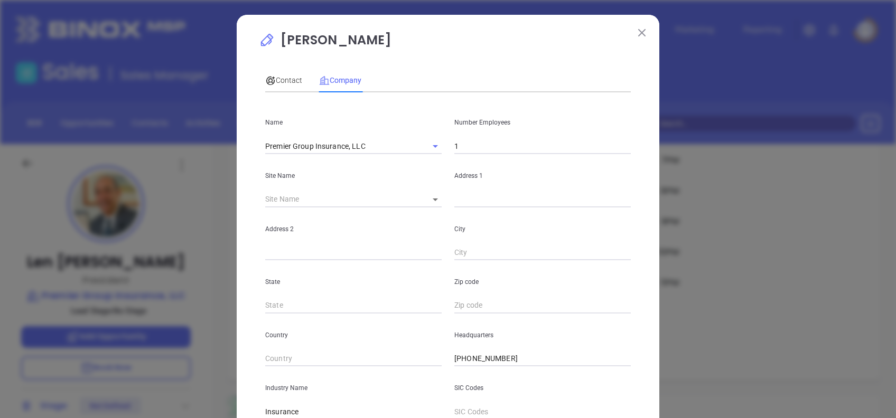
scroll to position [188, 0]
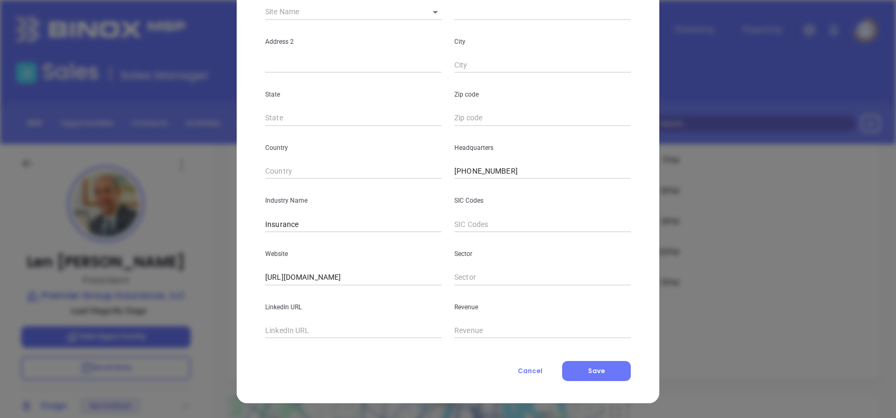
click at [518, 367] on span "Cancel" at bounding box center [530, 371] width 25 height 9
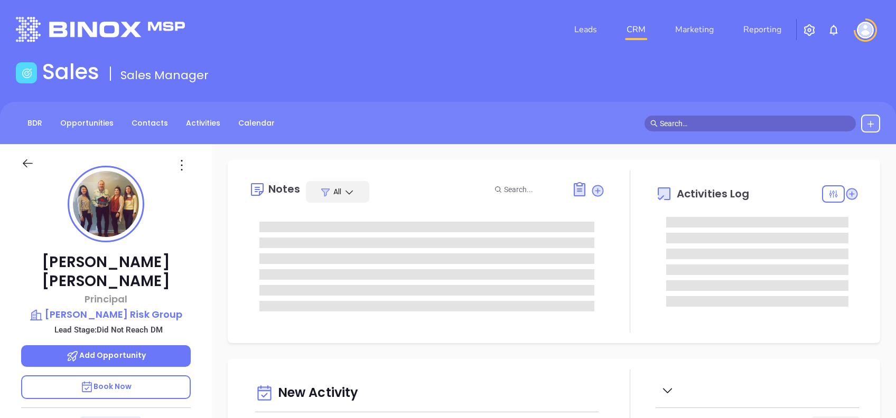
type input "[DATE]"
type input "[PERSON_NAME]"
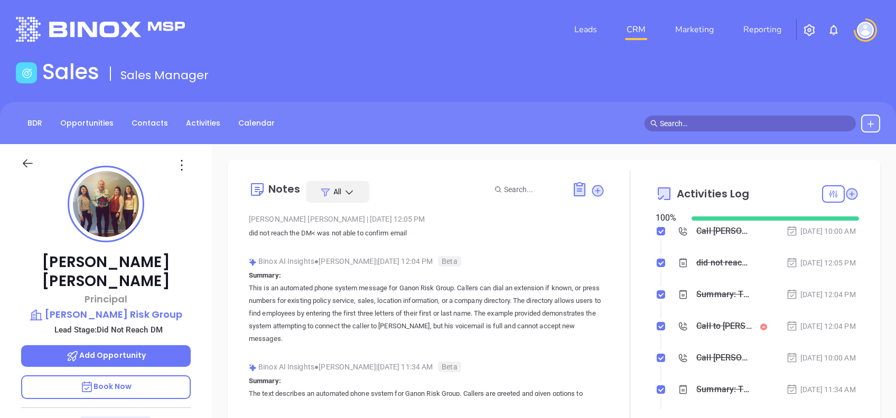
scroll to position [307, 0]
click at [177, 169] on icon at bounding box center [181, 165] width 17 height 17
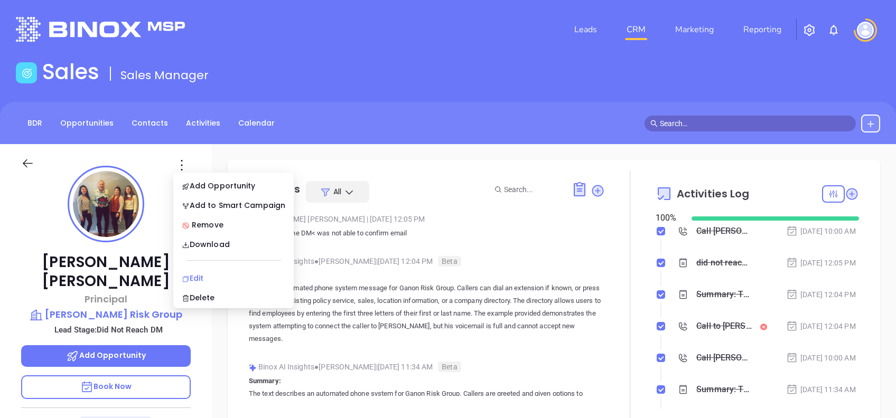
click at [220, 278] on div "Edit" at bounding box center [234, 279] width 104 height 12
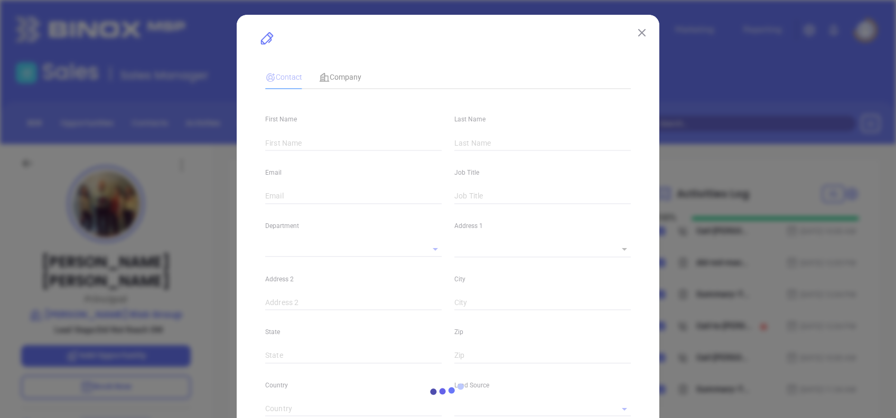
type input "Tom"
type input "Gannon"
type input "info@gannonriskgroup.com"
type input "Principal"
type input "1"
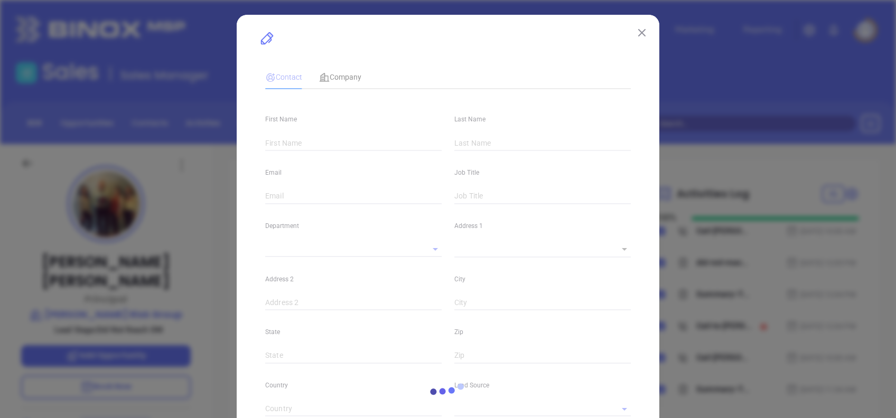
type input "www.linkedin.com/in/tom-gannon-jr-69295023/"
type input "Marketing"
type input "Other"
type input "[PERSON_NAME]"
type input "Did Not Reach DM"
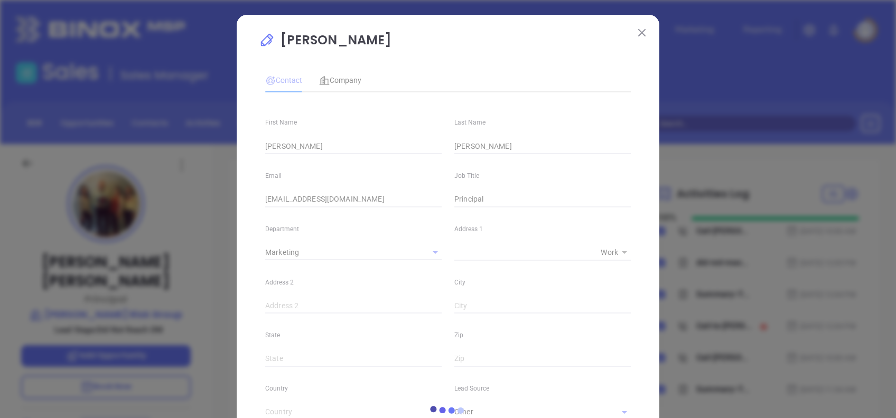
type input "(215) 396-9000"
type input "1"
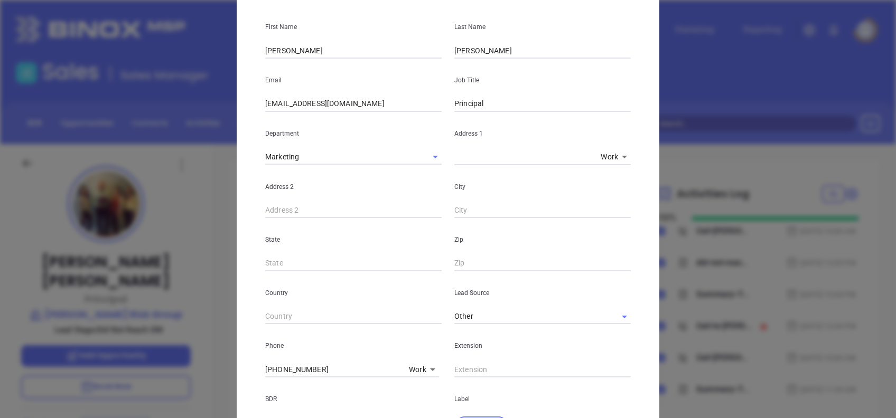
scroll to position [0, 0]
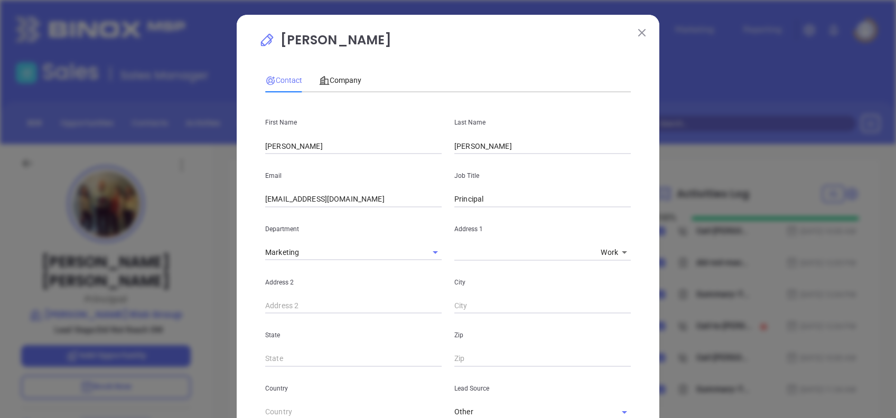
click at [338, 67] on div "Contact Company First Name Tom Last Name Gannon Email info@gannonriskgroup.com …" at bounding box center [448, 389] width 366 height 653
click at [338, 76] on span "Company" at bounding box center [340, 80] width 42 height 8
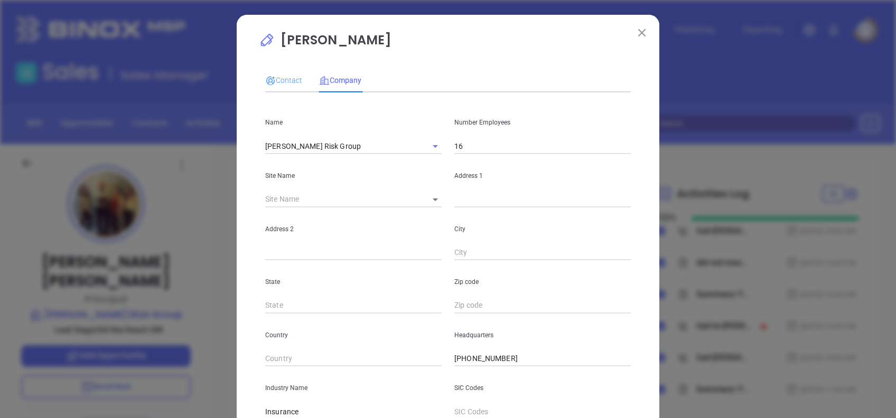
click at [286, 87] on div "Contact" at bounding box center [283, 80] width 37 height 24
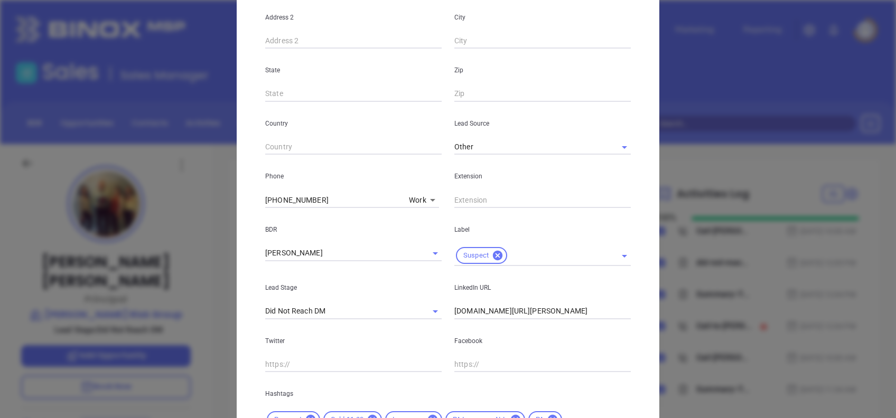
scroll to position [377, 0]
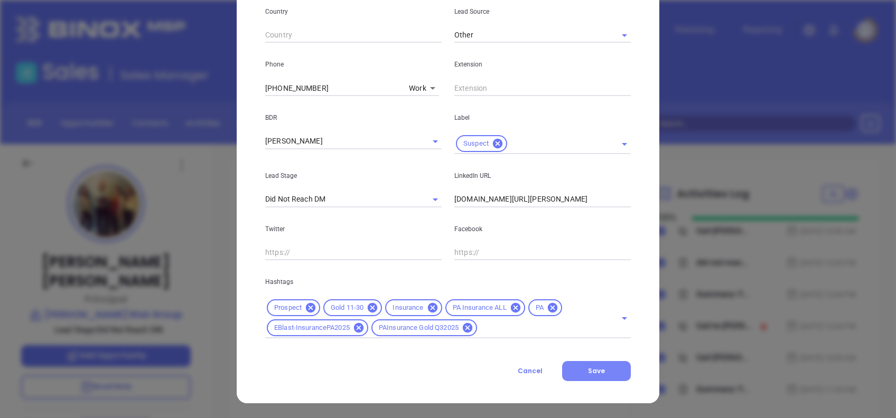
click at [600, 369] on button "Save" at bounding box center [596, 371] width 69 height 20
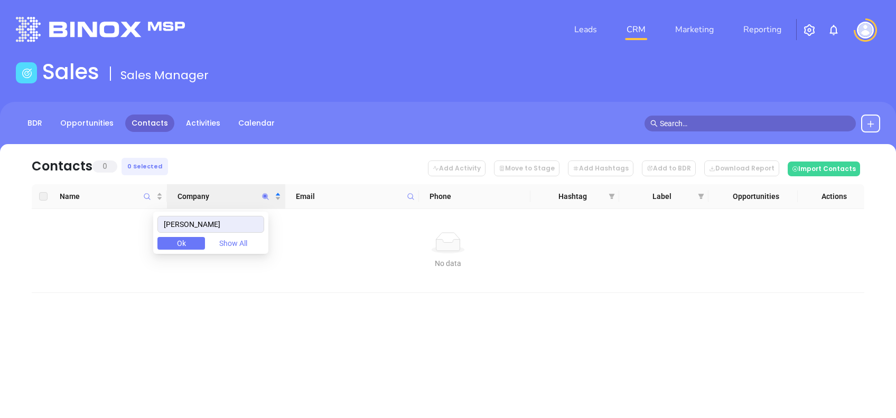
drag, startPoint x: 210, startPoint y: 224, endPoint x: 96, endPoint y: 222, distance: 113.6
click at [96, 222] on body "Leads CRM Marketing Reporting Financial Leads Leads Sales Sales Manager BDR Opp…" at bounding box center [448, 209] width 896 height 418
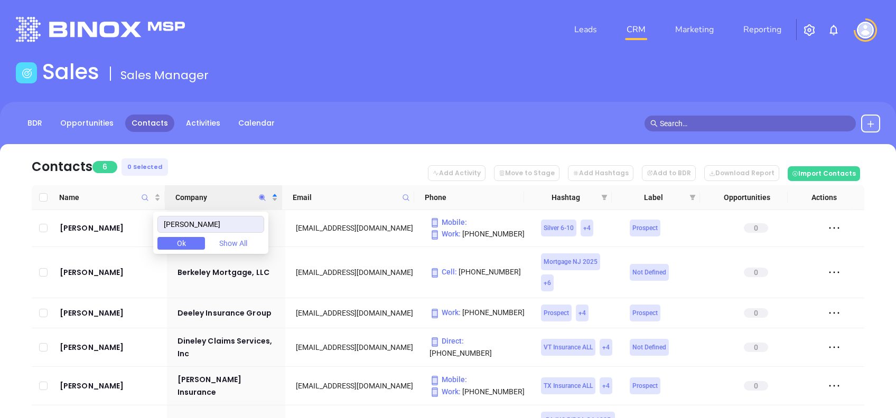
click at [199, 161] on nav "Contacts 6 0 Selected Add Activity Move to Stage Add Hashtags Add to BDR Downlo…" at bounding box center [448, 164] width 832 height 41
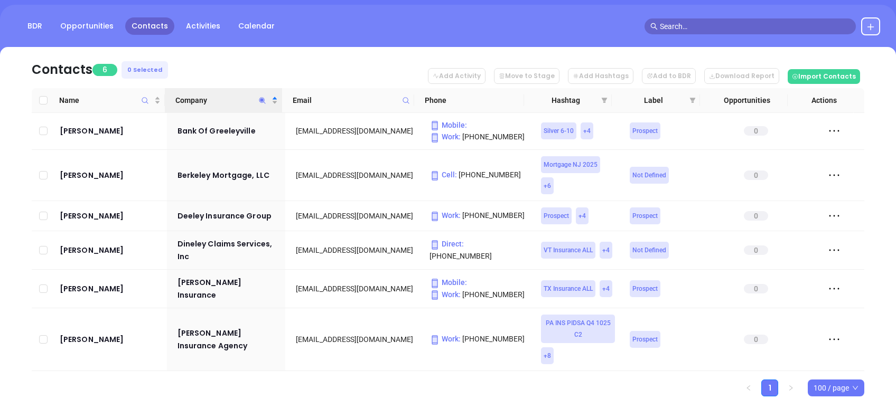
scroll to position [110, 0]
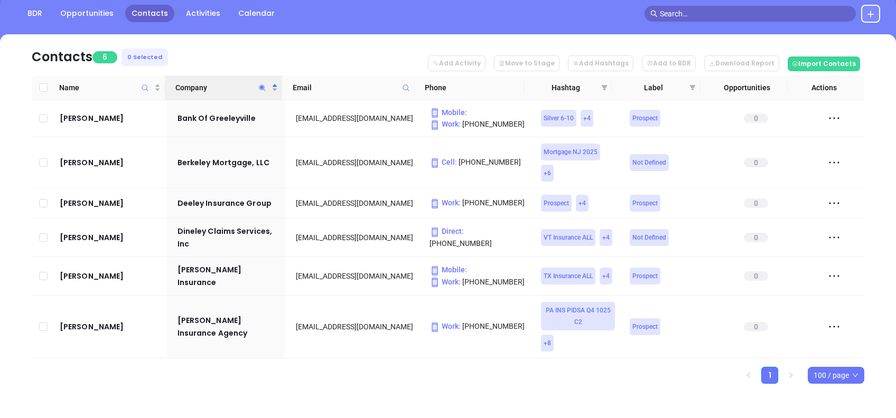
click at [262, 89] on icon "Company" at bounding box center [262, 88] width 8 height 8
paste input "Starlight"
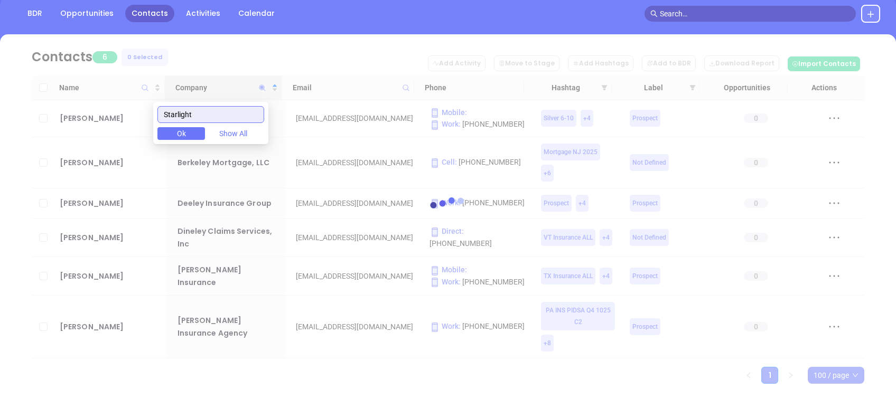
scroll to position [0, 0]
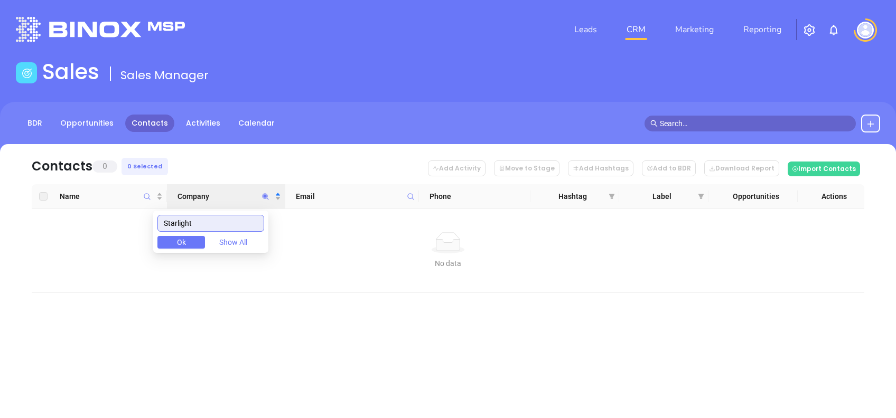
drag, startPoint x: 216, startPoint y: 221, endPoint x: 104, endPoint y: 222, distance: 111.5
click at [105, 222] on body "Leads CRM Marketing Reporting Financial Leads Leads Sales Sales Manager BDR Opp…" at bounding box center [448, 209] width 896 height 418
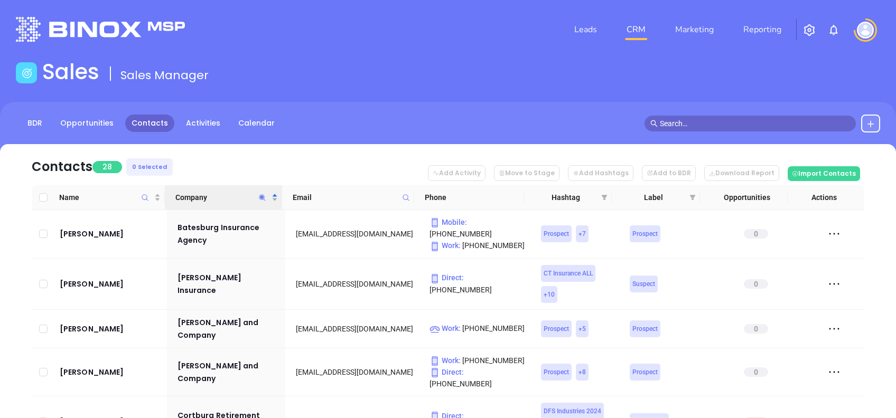
click at [193, 158] on nav "Contacts 28 0 Selected Add Activity Move to Stage Add Hashtags Add to BDR Downl…" at bounding box center [448, 164] width 832 height 41
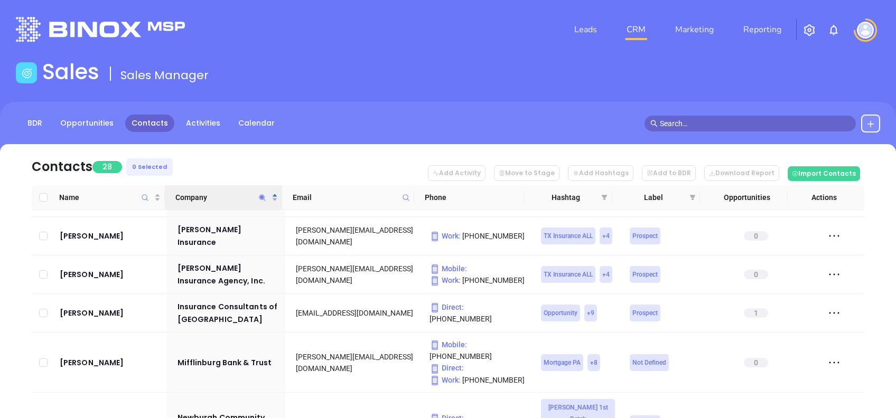
scroll to position [845, 0]
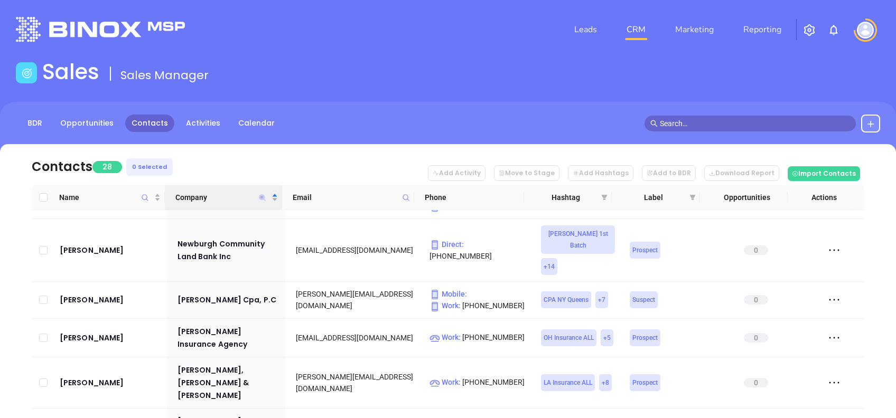
click at [262, 195] on icon "Company" at bounding box center [262, 198] width 8 height 8
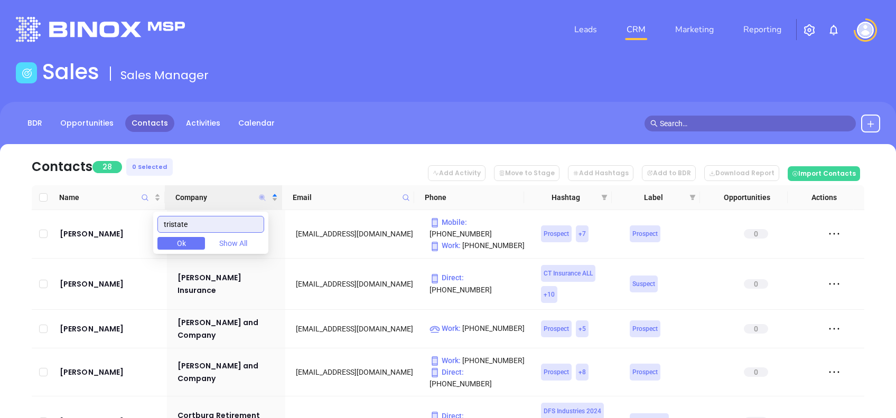
scroll to position [0, 0]
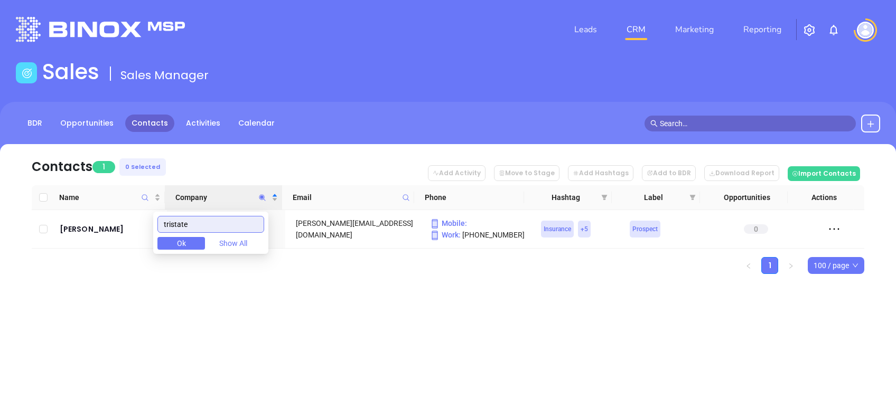
type input "tristate"
click at [317, 300] on div "Contacts 1 0 Selected Add Activity Move to Stage Add Hashtags Add to BDR Downlo…" at bounding box center [448, 227] width 896 height 167
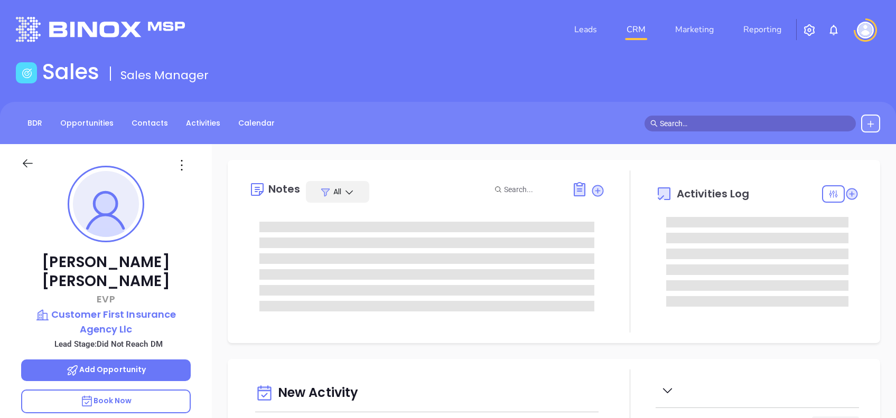
type input "[DATE]"
type input "[PERSON_NAME]"
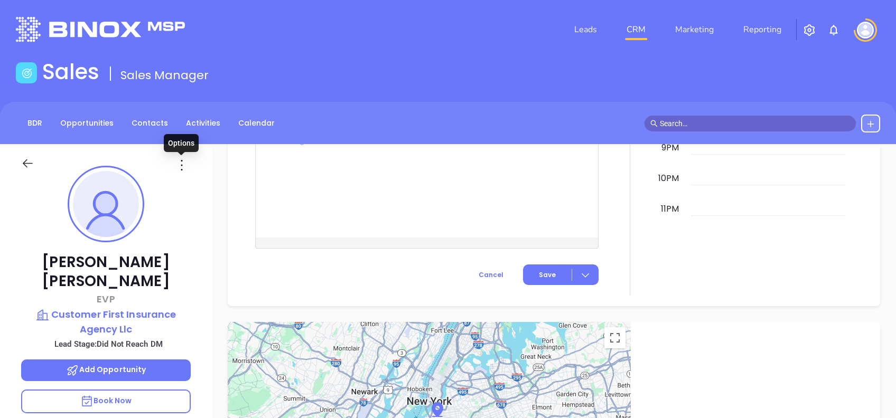
click at [178, 171] on icon at bounding box center [181, 165] width 17 height 17
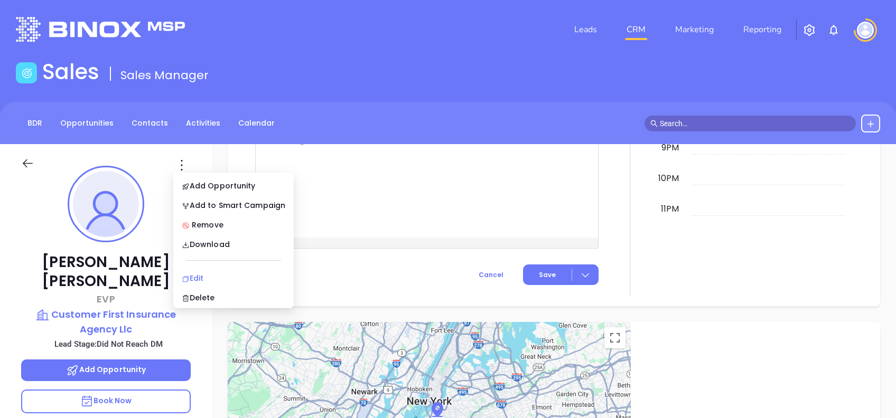
click at [227, 275] on div "Edit" at bounding box center [234, 279] width 104 height 12
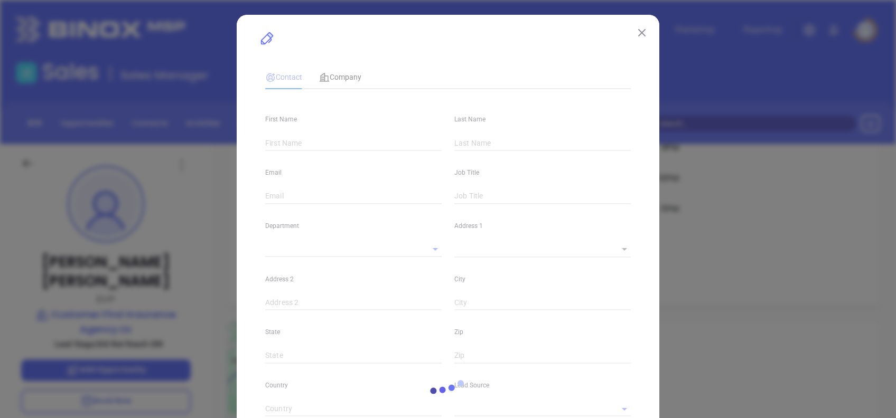
type input "[PERSON_NAME]"
type input "[PERSON_NAME][EMAIL_ADDRESS][DOMAIN_NAME]"
type input "EVP"
type input "1"
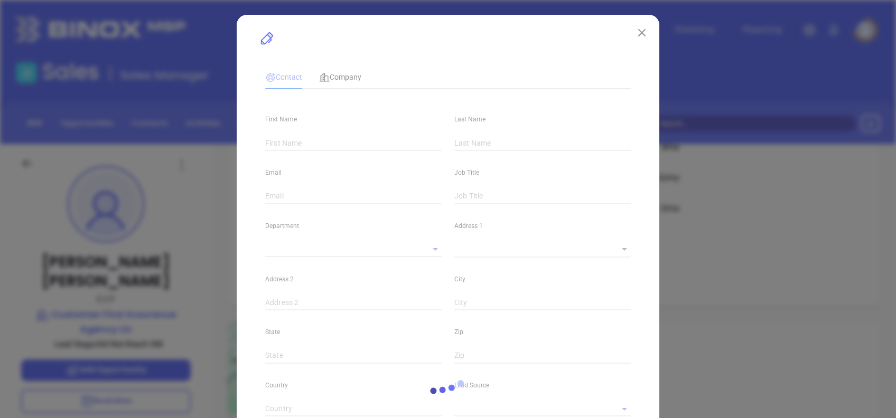
type input "[DOMAIN_NAME][URL][PERSON_NAME]"
type input "Marketing"
type input "Binox"
type input "[PERSON_NAME]"
type input "Did Not Reach DM"
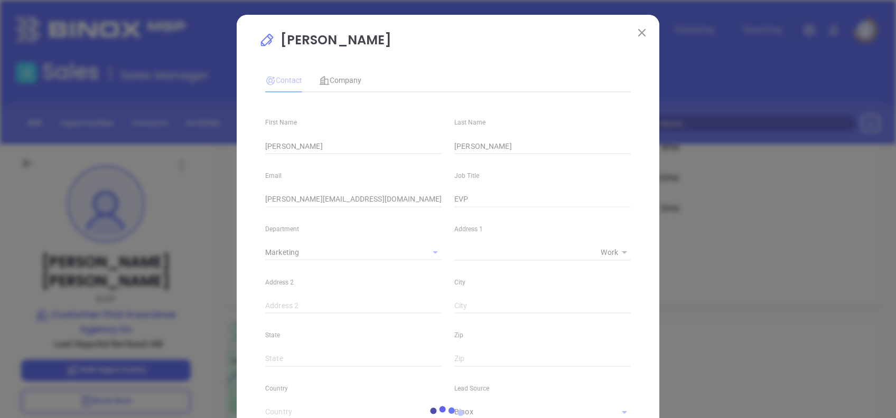
type input "1"
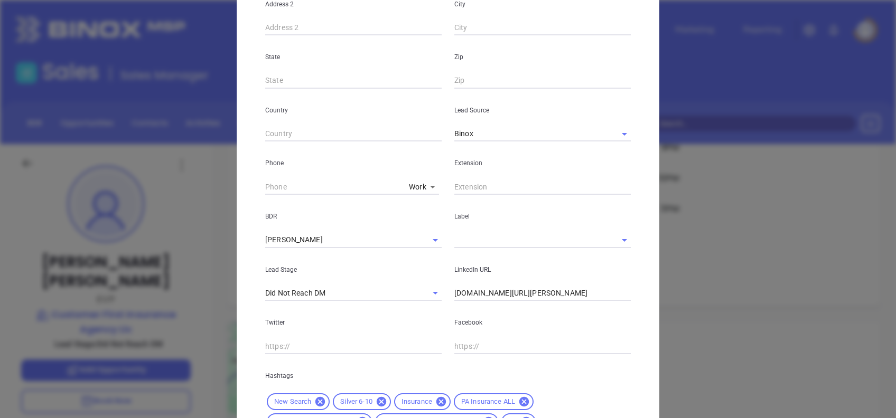
scroll to position [352, 0]
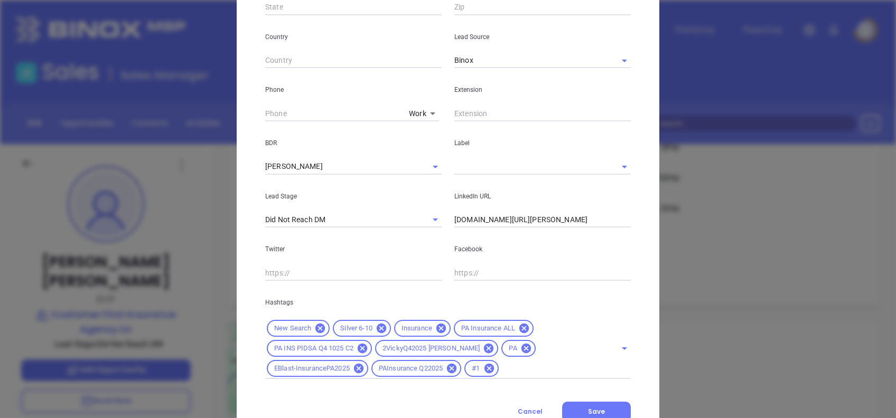
click at [490, 171] on input "text" at bounding box center [527, 166] width 147 height 15
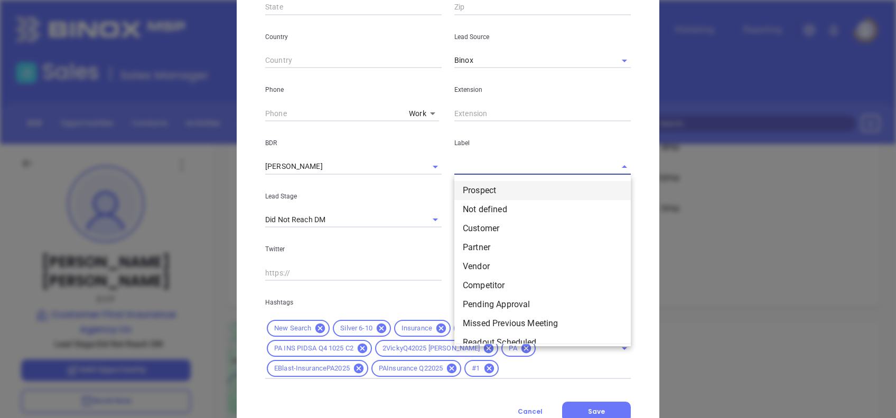
click at [492, 190] on li "Prospect" at bounding box center [542, 190] width 176 height 19
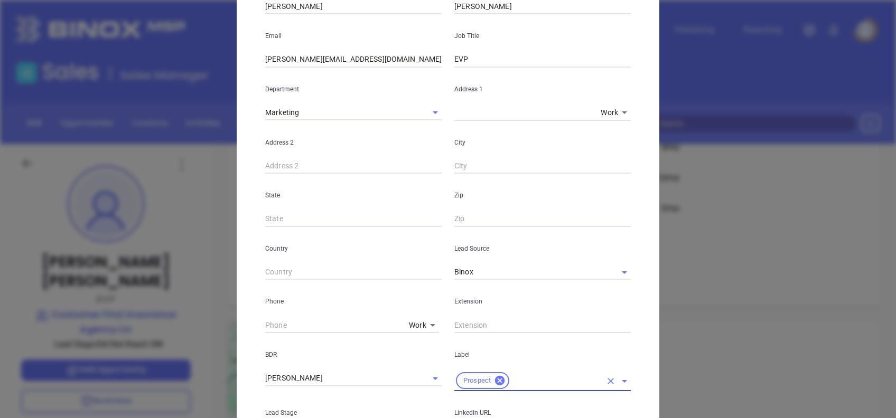
scroll to position [0, 0]
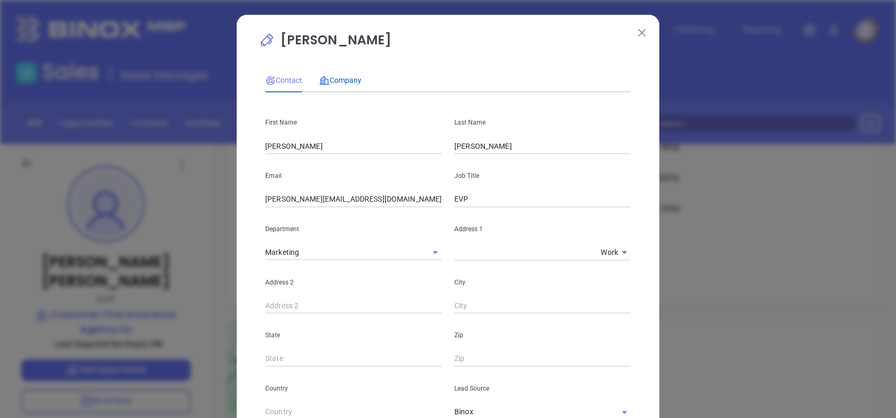
drag, startPoint x: 336, startPoint y: 77, endPoint x: 340, endPoint y: 95, distance: 18.3
click at [336, 78] on span "Company" at bounding box center [340, 80] width 42 height 8
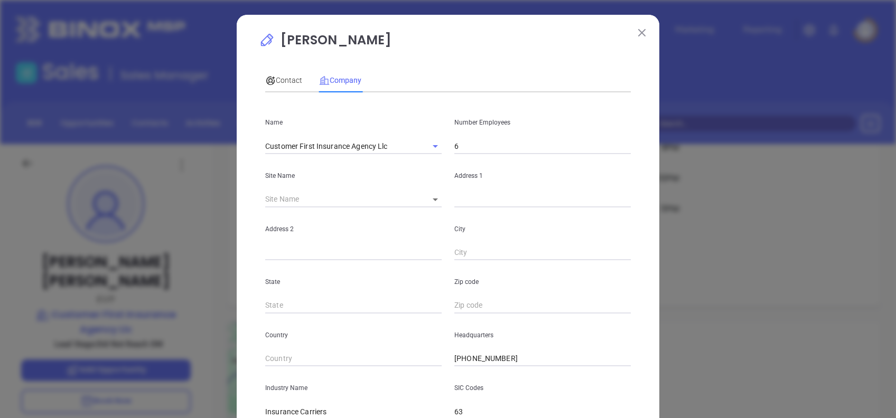
scroll to position [188, 0]
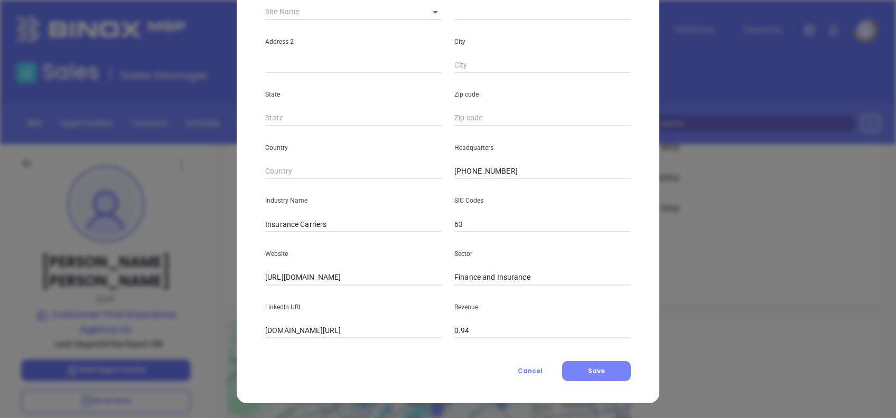
click at [600, 373] on button "Save" at bounding box center [596, 371] width 69 height 20
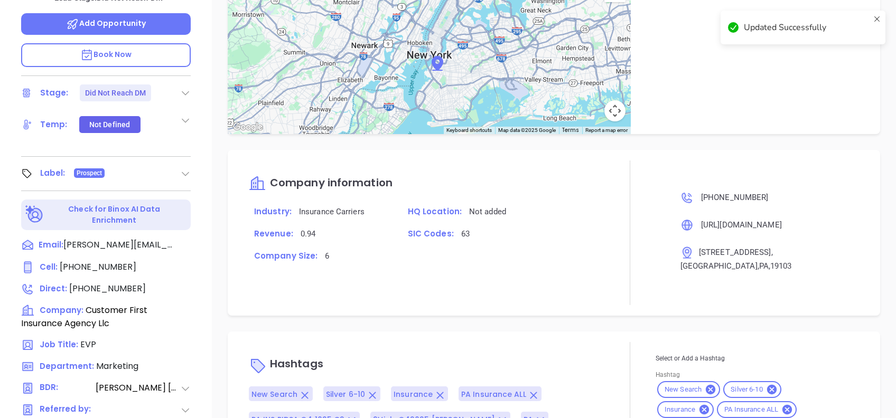
scroll to position [465, 0]
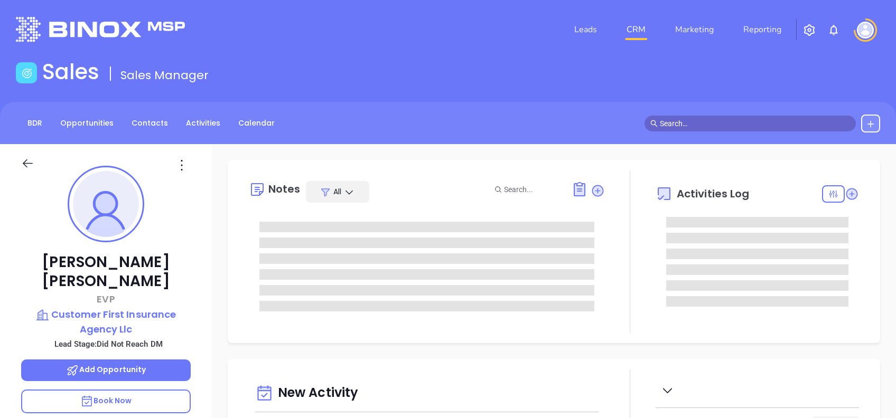
type input "[DATE]"
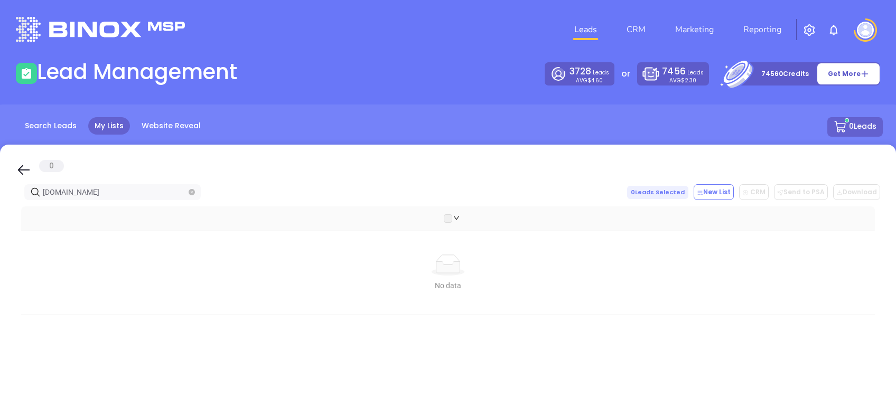
click at [21, 171] on icon at bounding box center [24, 170] width 16 height 16
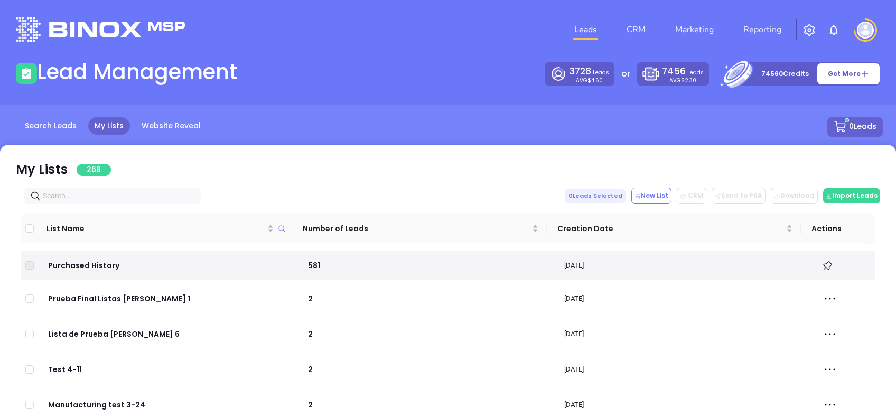
click at [109, 194] on input "text" at bounding box center [115, 196] width 144 height 12
paste input "Starlight"
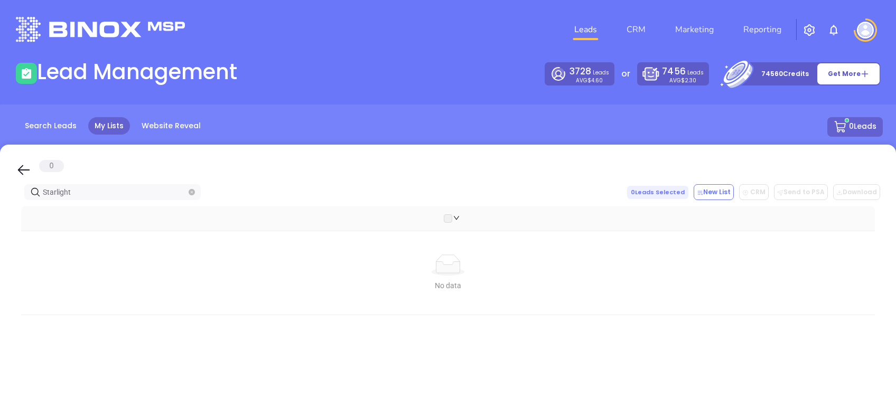
type input "Starlight"
click at [25, 164] on icon at bounding box center [24, 170] width 16 height 16
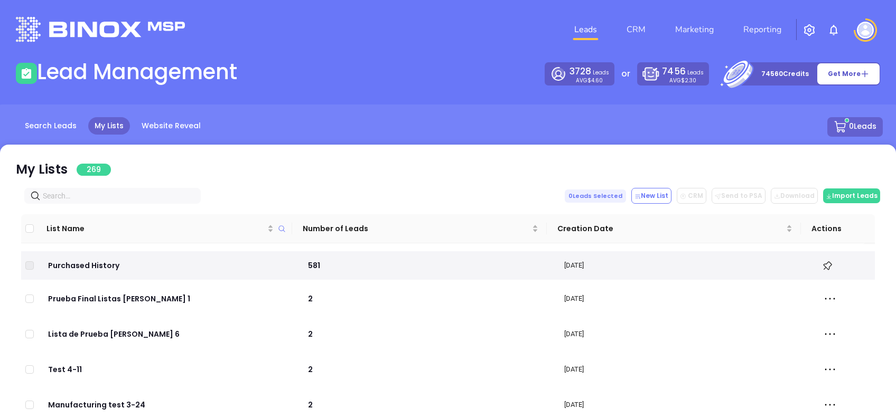
click at [117, 200] on input "text" at bounding box center [115, 196] width 144 height 12
paste input "burg-agency.com"
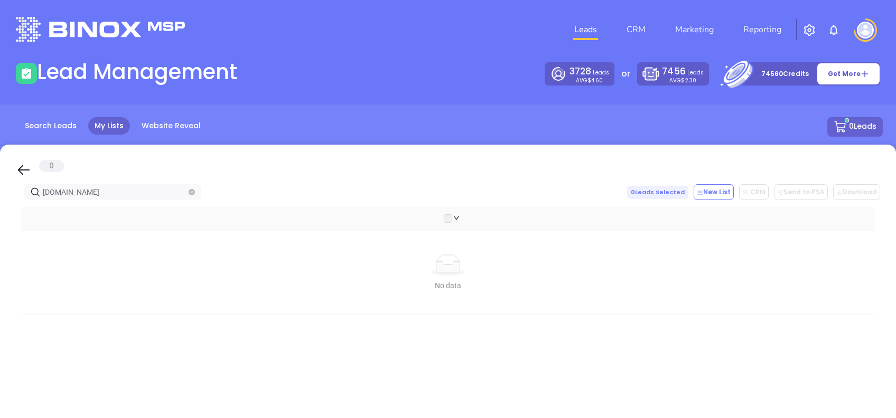
type input "burg-agency.com"
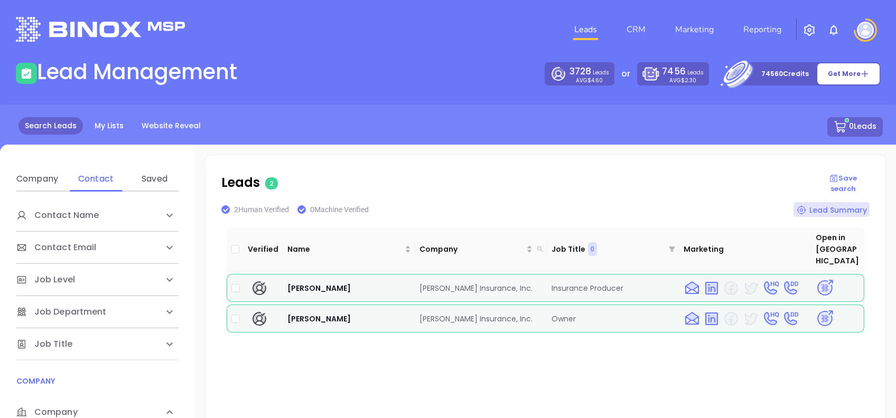
scroll to position [211, 0]
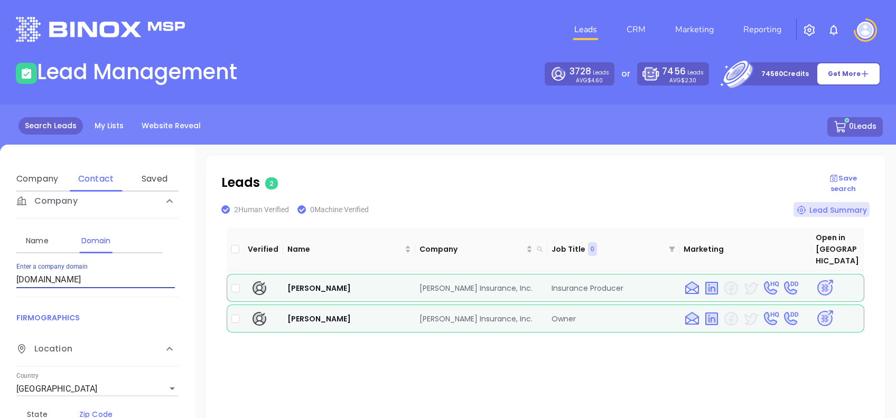
drag, startPoint x: 101, startPoint y: 279, endPoint x: 0, endPoint y: 286, distance: 101.6
click at [0, 285] on html "Leads CRM Marketing Reporting Financial Leads Leads Lead Management 3728 Leads …" at bounding box center [448, 209] width 896 height 418
paste input "starlightagencypa"
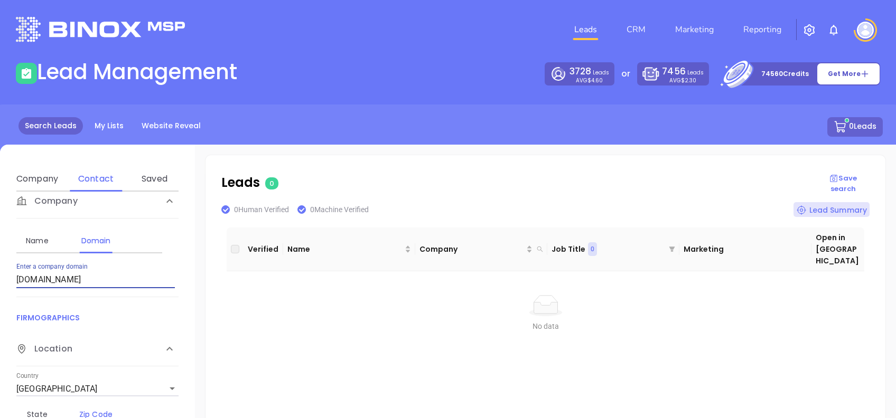
drag, startPoint x: 113, startPoint y: 277, endPoint x: 0, endPoint y: 276, distance: 113.0
click at [0, 279] on html "Leads CRM Marketing Reporting Financial Leads Leads Lead Management 3728 Leads …" at bounding box center [448, 209] width 896 height 418
paste input "burg-agency"
type input "[DOMAIN_NAME]"
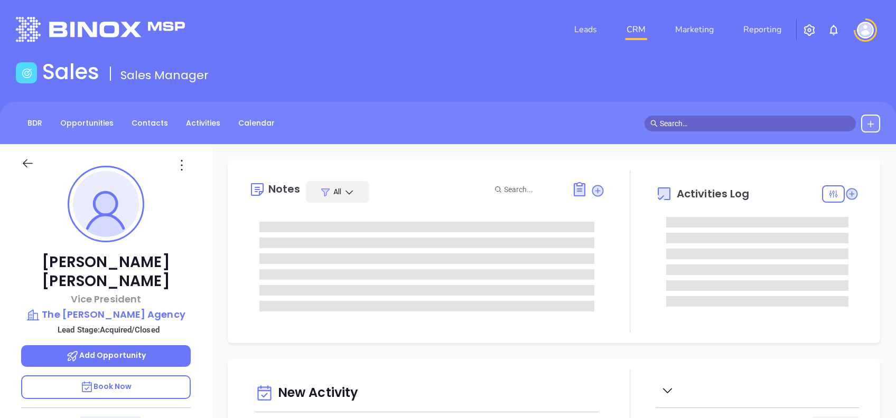
type input "[DATE]"
type input "[PERSON_NAME]"
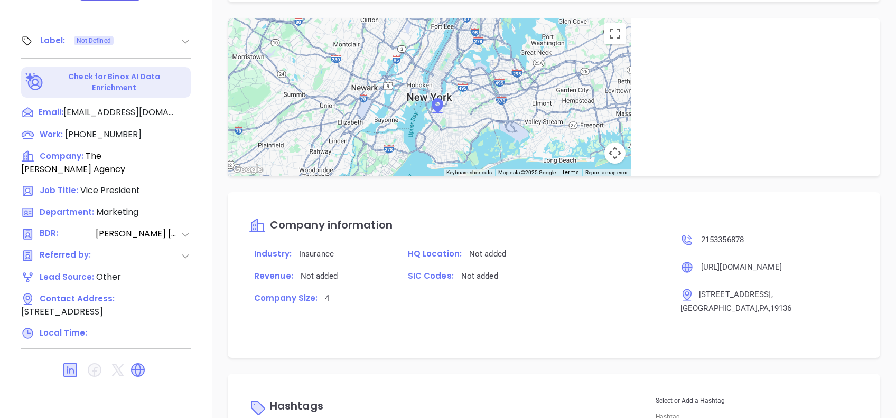
scroll to position [728, 0]
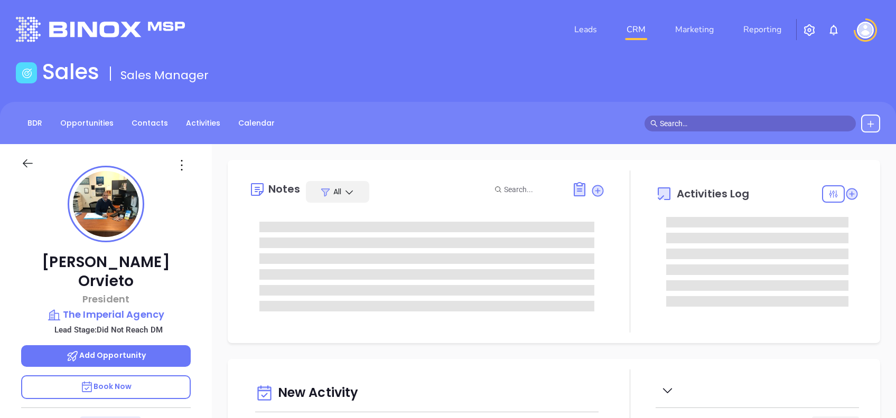
type input "[DATE]"
type input "[PERSON_NAME]"
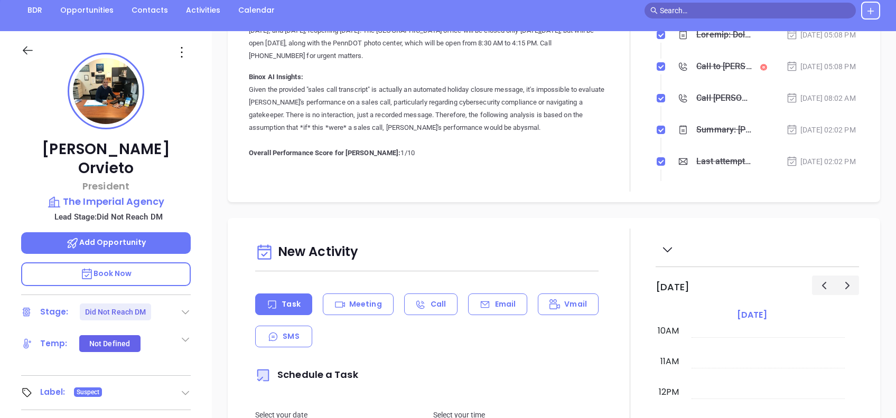
scroll to position [115, 0]
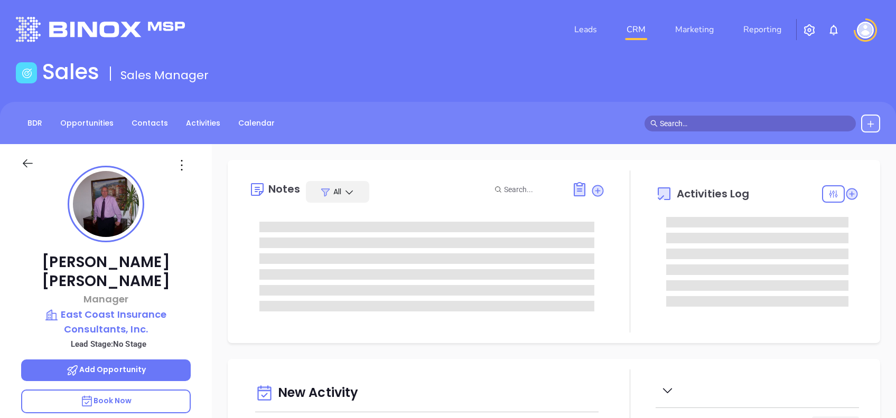
type input "[DATE]"
type input "[PERSON_NAME]"
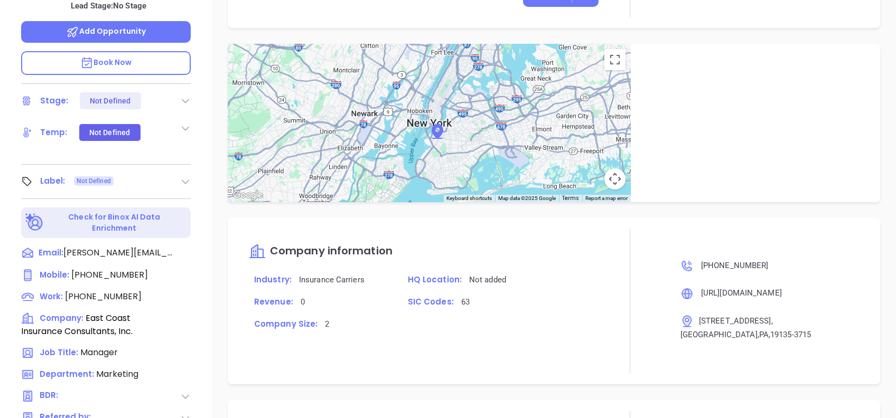
scroll to position [465, 0]
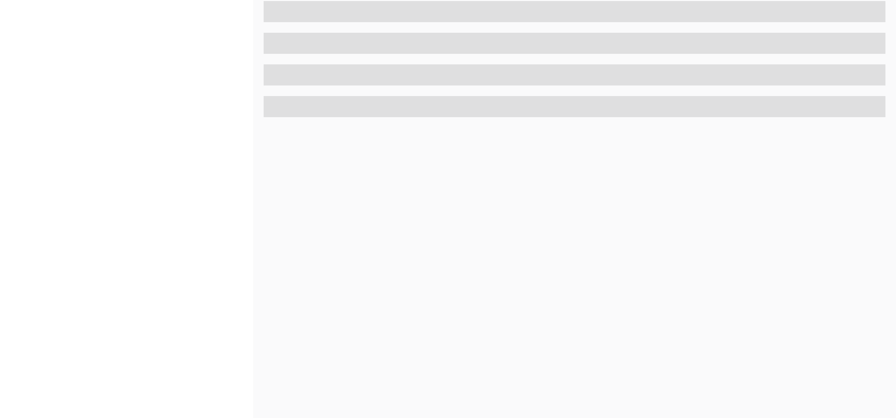
scroll to position [465, 0]
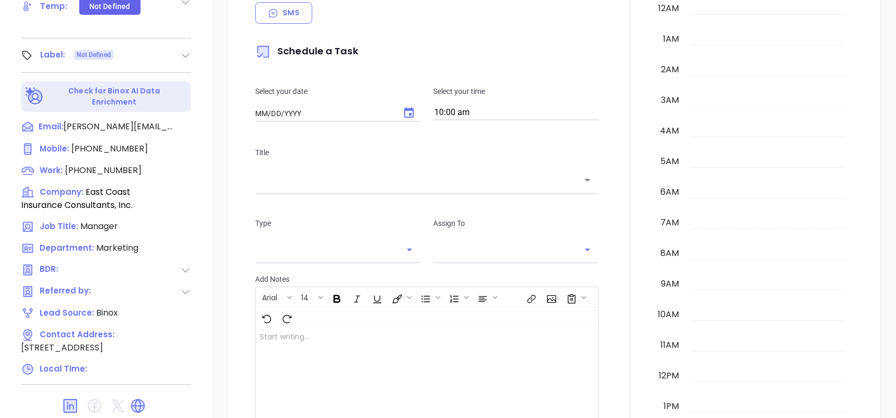
type input "[DATE]"
type input "[PERSON_NAME]"
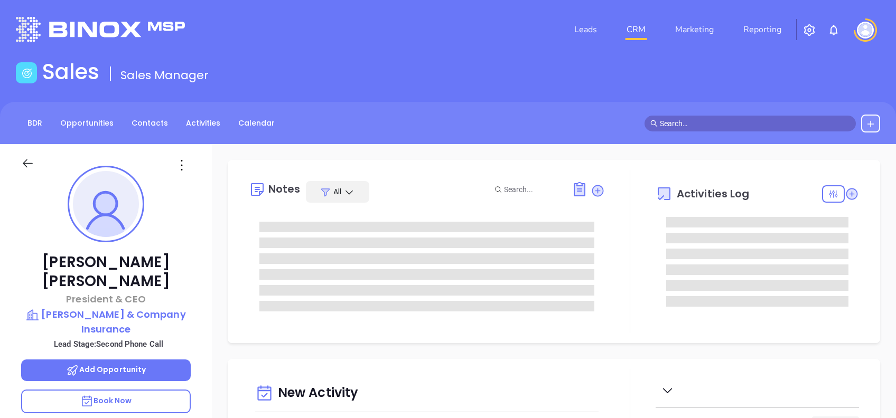
type input "[DATE]"
type input "[PERSON_NAME]"
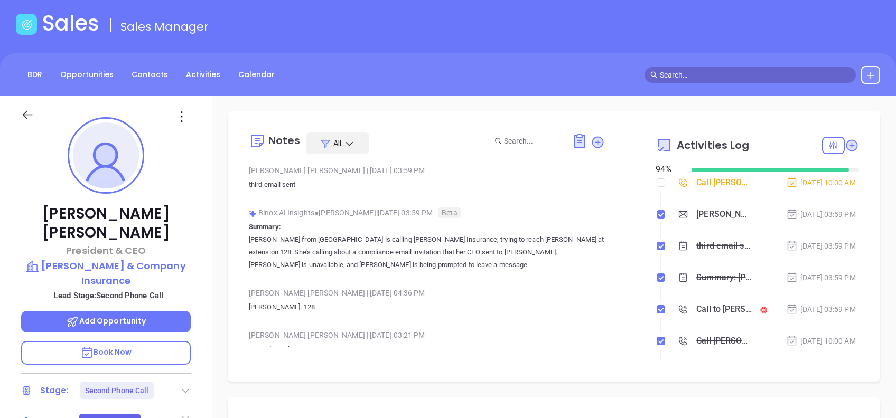
scroll to position [70, 0]
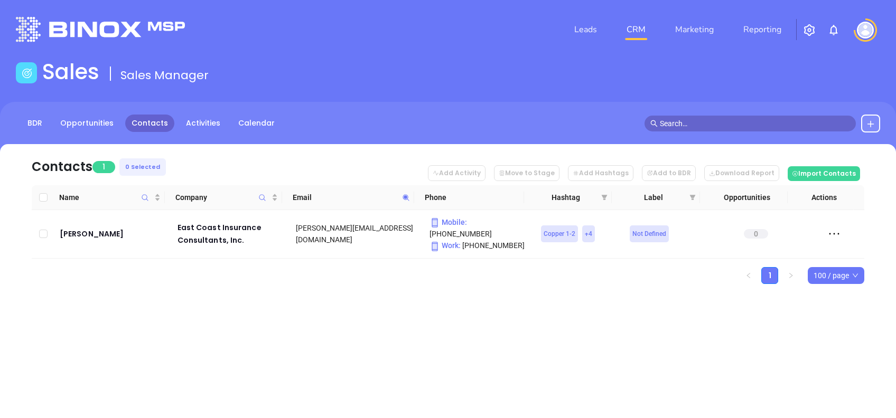
click at [408, 199] on icon at bounding box center [406, 198] width 8 height 8
paste input "text"
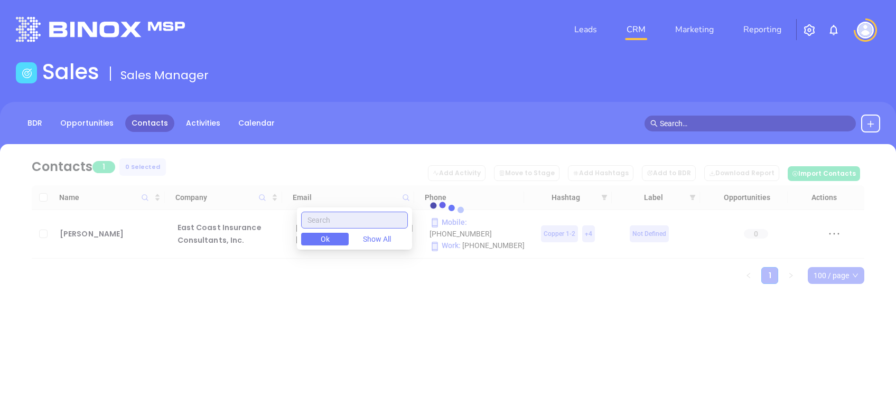
paste input "text"
click at [411, 298] on div "loading Contacts 1 0 Selected Add Activity Move to Stage Add Hashtags Add to BD…" at bounding box center [448, 232] width 896 height 177
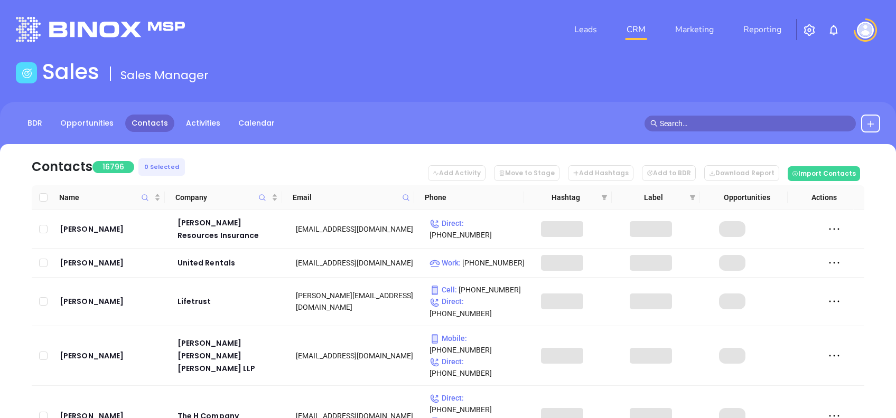
click at [405, 200] on icon at bounding box center [406, 198] width 8 height 8
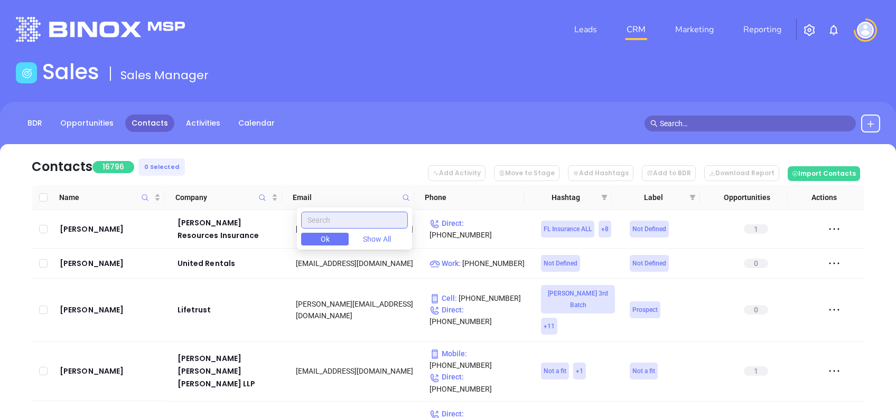
paste input "peterbriggsins.com"
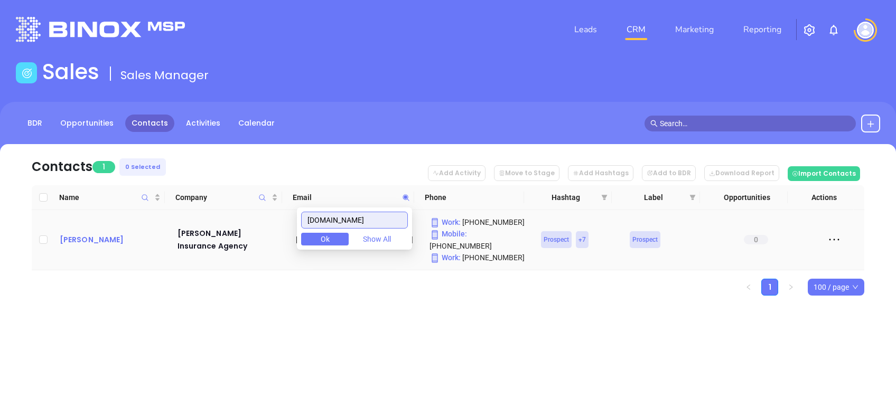
type input "peterbriggsins.com"
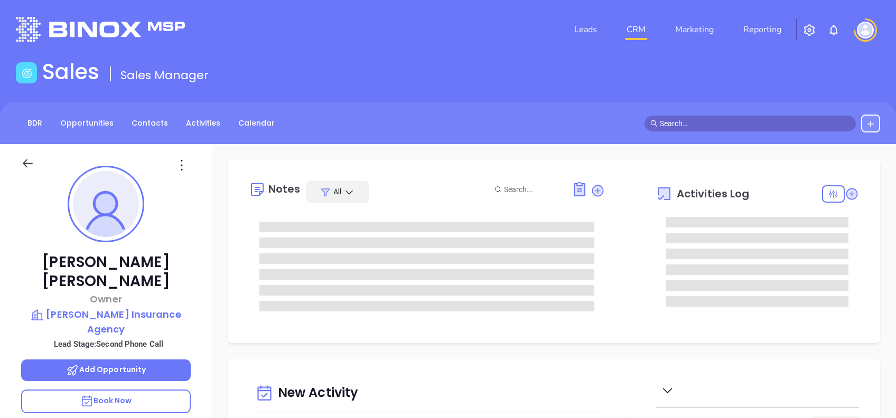
type input "[DATE]"
type input "[PERSON_NAME]"
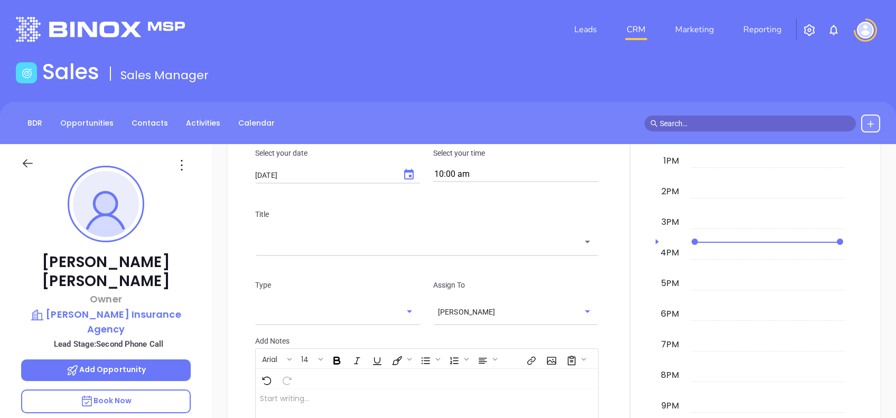
scroll to position [447, 0]
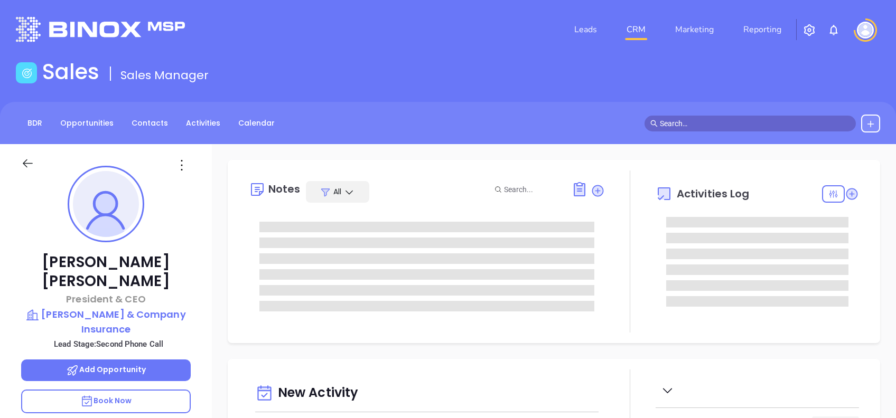
type input "[DATE]"
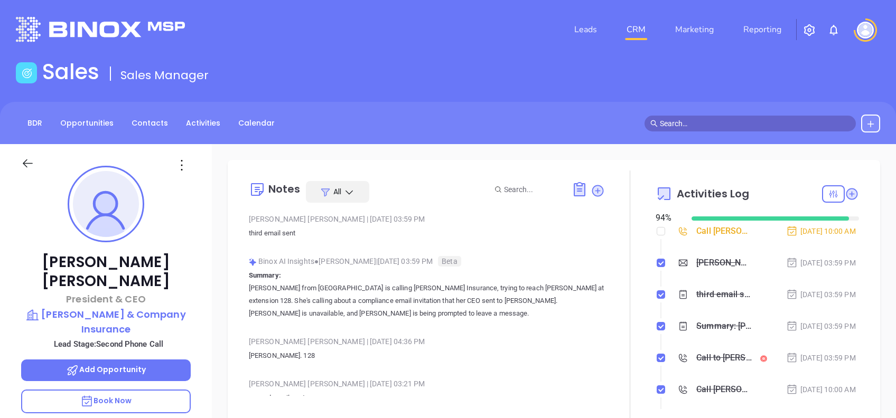
type input "[PERSON_NAME]"
drag, startPoint x: 150, startPoint y: 264, endPoint x: 60, endPoint y: 263, distance: 89.8
click at [60, 263] on p "[PERSON_NAME]" at bounding box center [106, 272] width 170 height 38
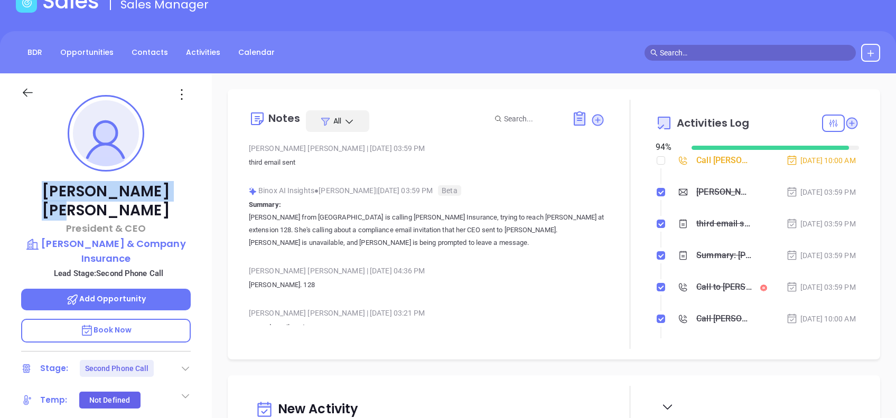
scroll to position [70, 0]
copy p "[PERSON_NAME]"
click at [228, 175] on div "Notes All [PERSON_NAME] | [DATE] 03:59 PM third email sent Binox AI Insights ● …" at bounding box center [554, 225] width 652 height 270
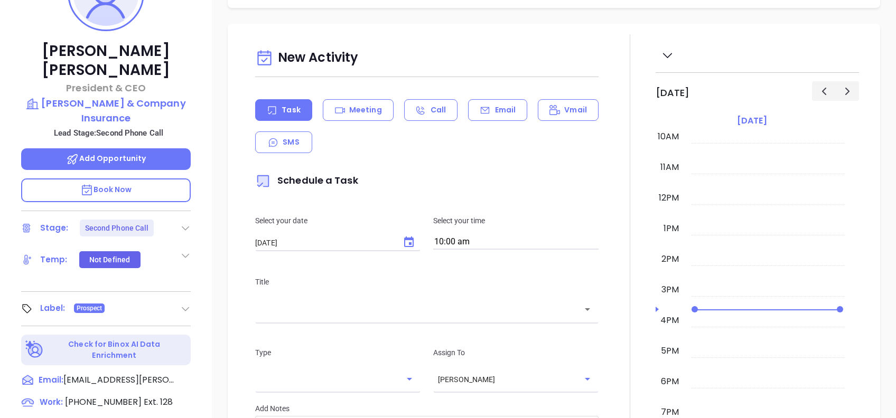
scroll to position [0, 0]
